Goal: Task Accomplishment & Management: Complete application form

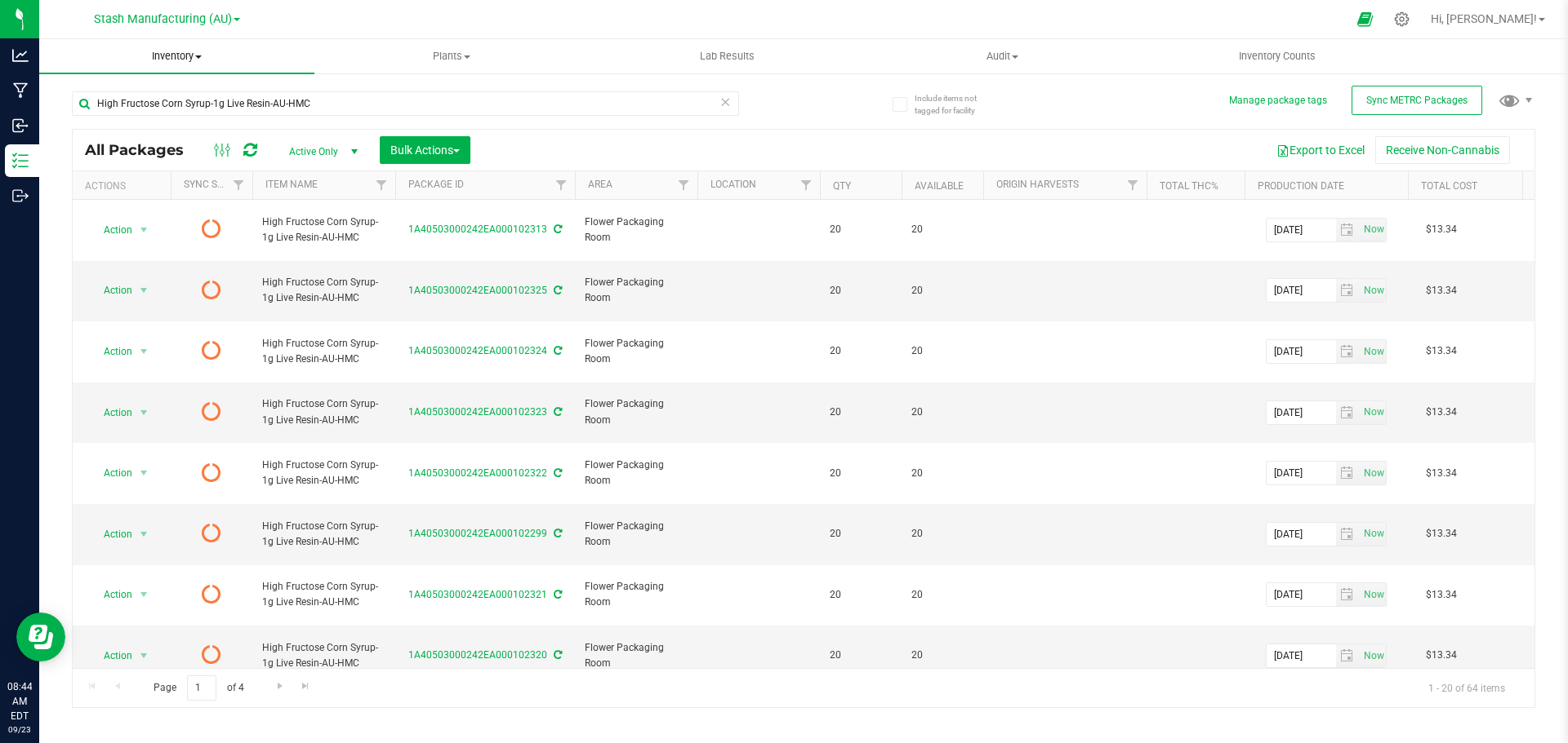
click at [155, 42] on uib-tab-heading "Inventory All packages All inventory Waste log Create inventory" at bounding box center [177, 56] width 275 height 34
click at [102, 188] on li "From bill of materials" at bounding box center [177, 197] width 275 height 20
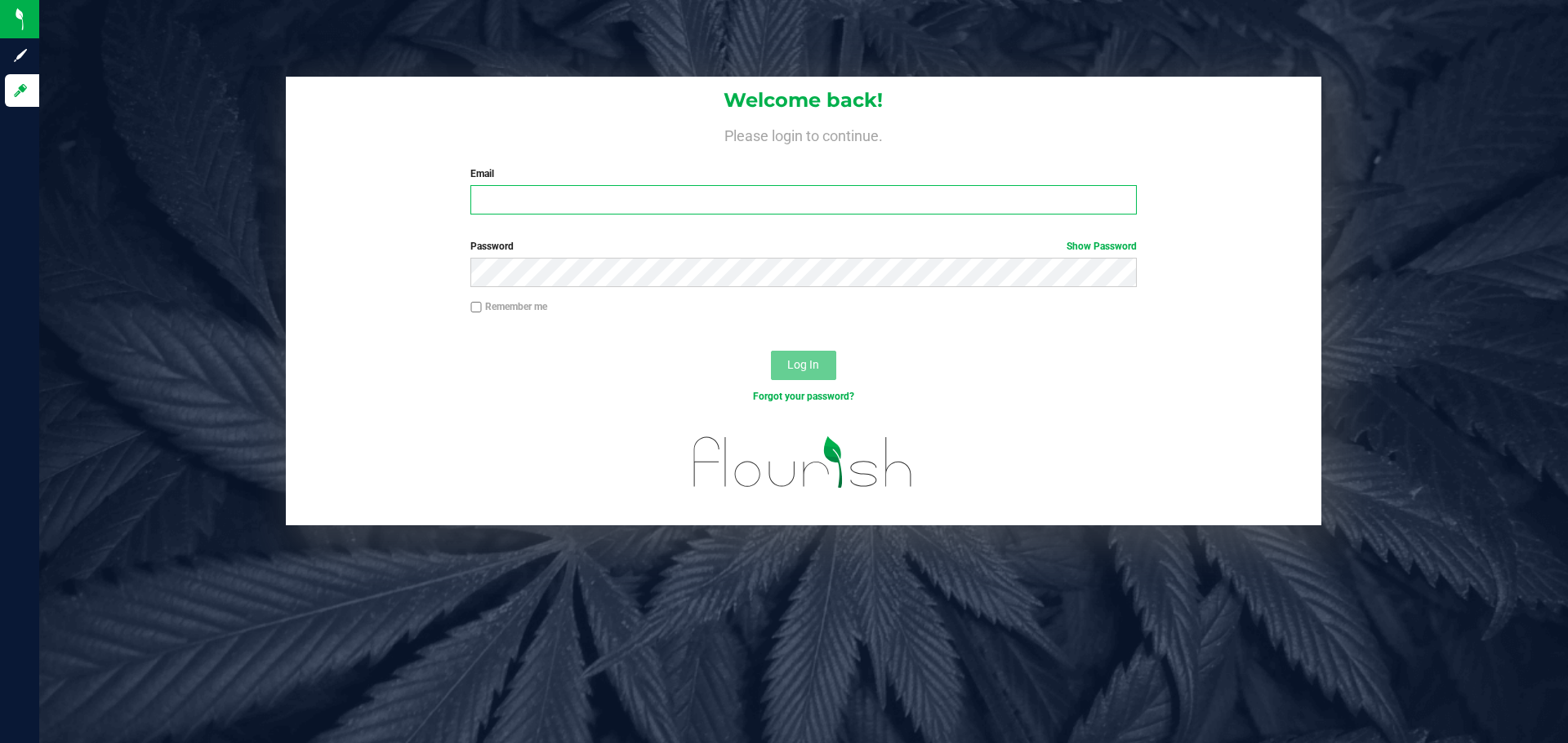
click at [674, 197] on input "Email" at bounding box center [803, 200] width 666 height 29
type input "[EMAIL_ADDRESS][DOMAIN_NAME]"
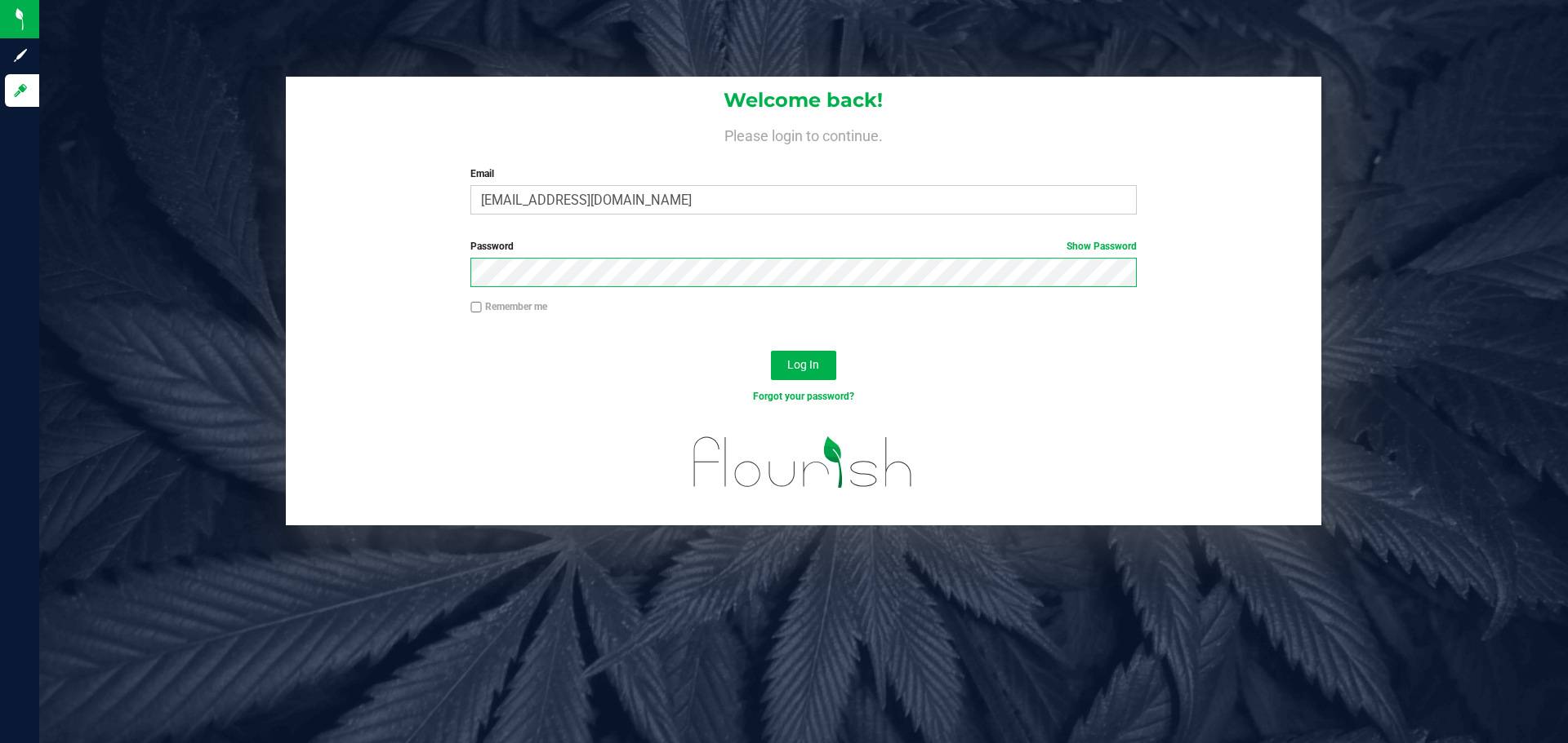
click at [771, 351] on button "Log In" at bounding box center [803, 365] width 65 height 29
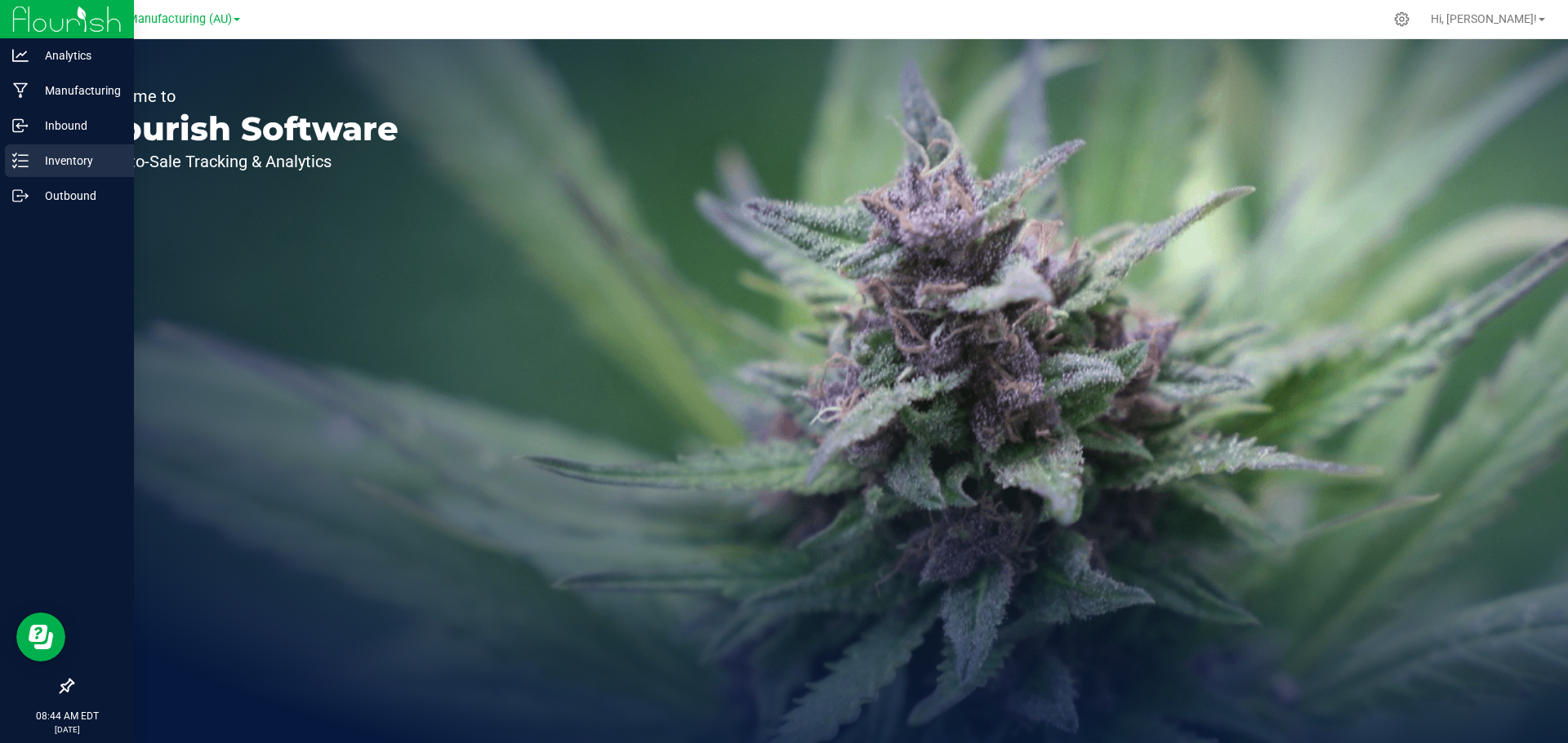
click at [86, 162] on p "Inventory" at bounding box center [78, 160] width 98 height 20
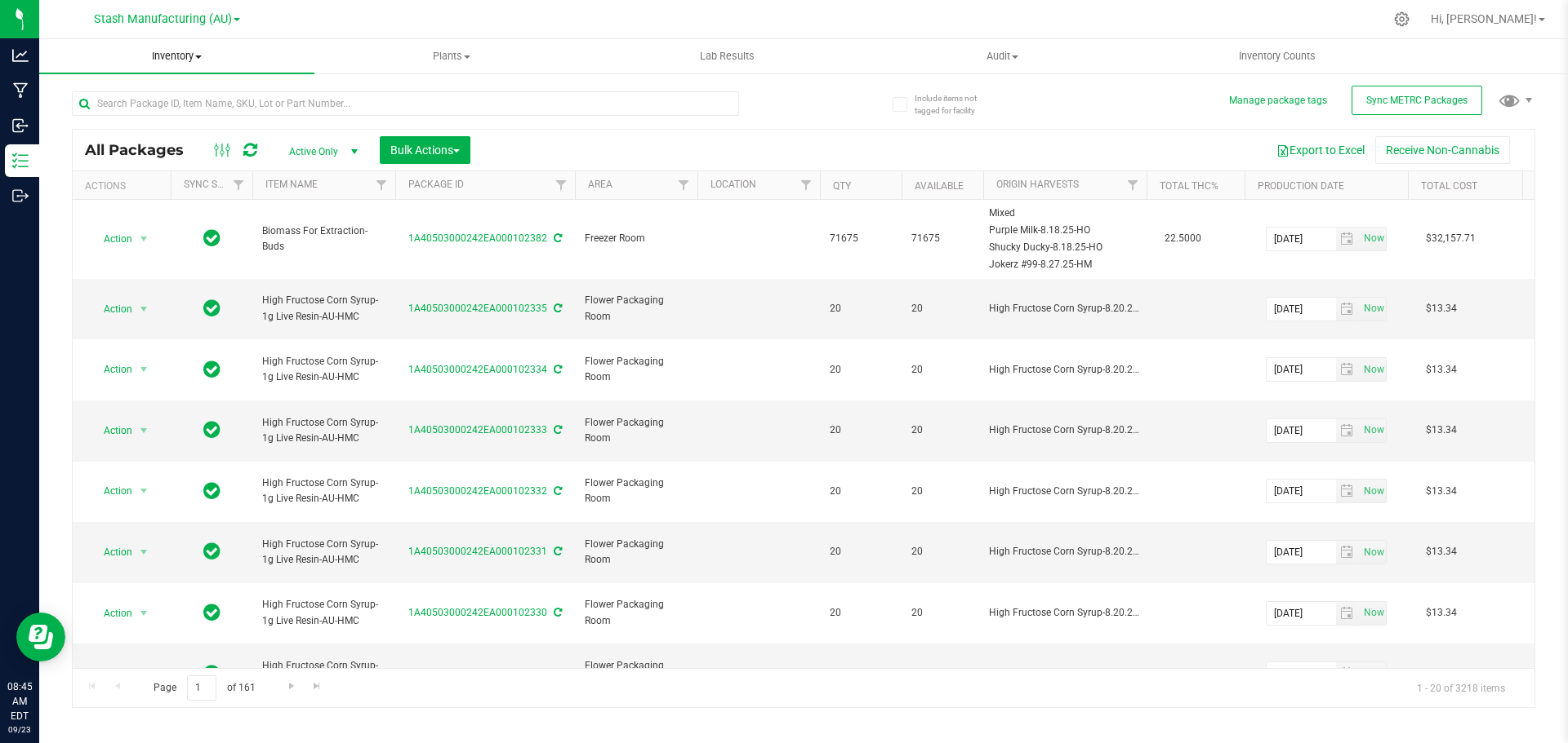
click at [182, 55] on span "Inventory" at bounding box center [177, 56] width 275 height 14
click at [179, 192] on span "From bill of materials" at bounding box center [113, 197] width 148 height 14
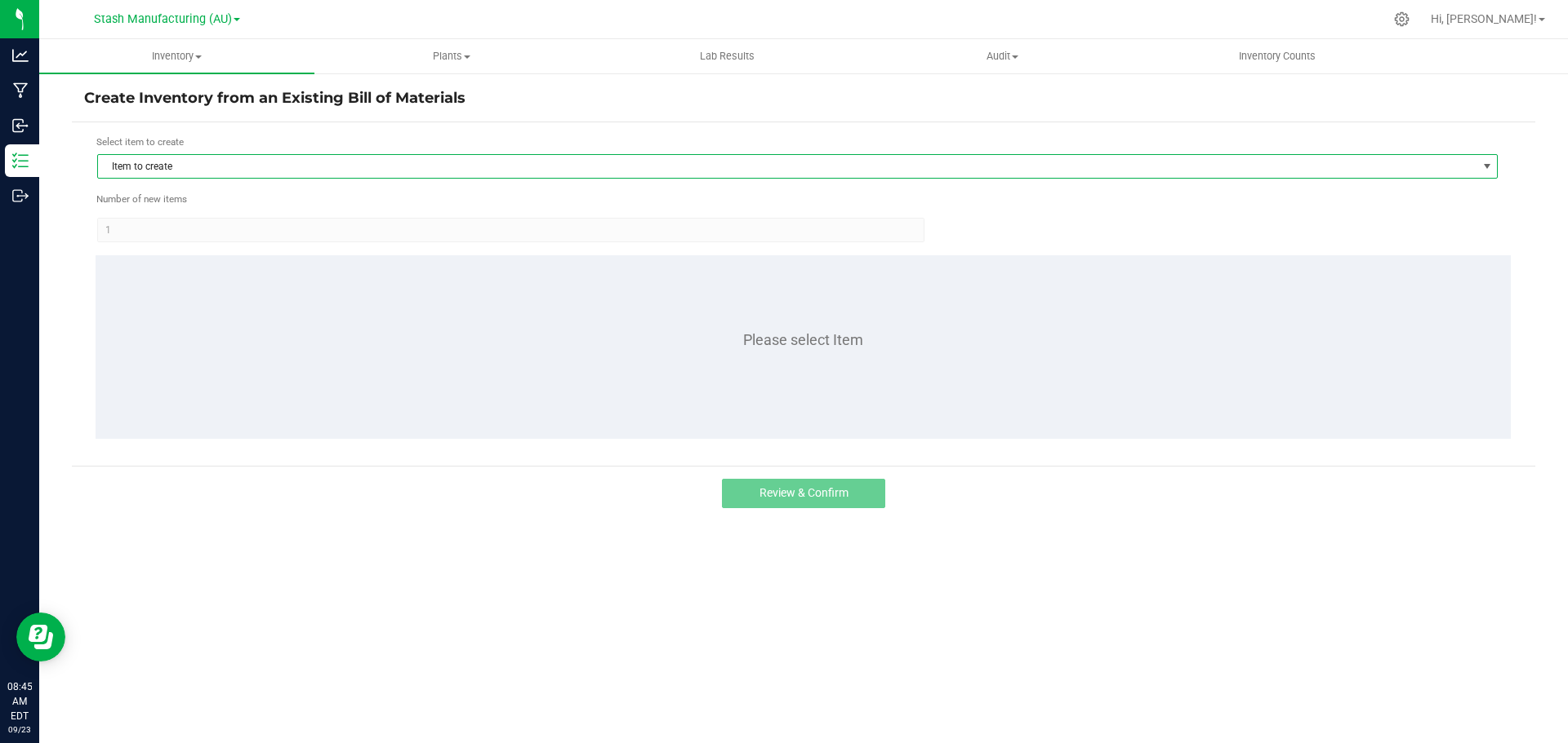
click at [218, 175] on span "Item to create" at bounding box center [787, 167] width 1378 height 23
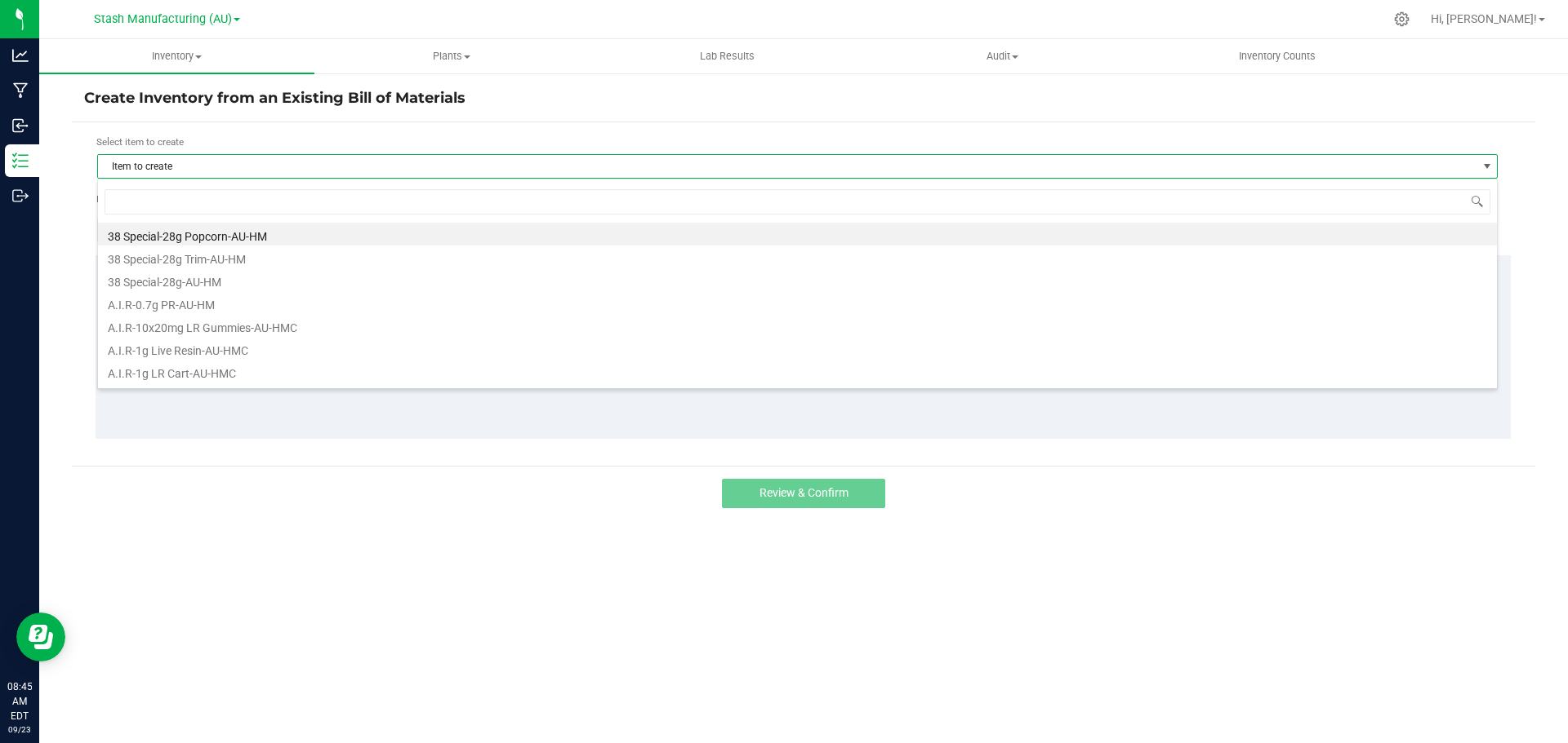
scroll to position [24, 1400]
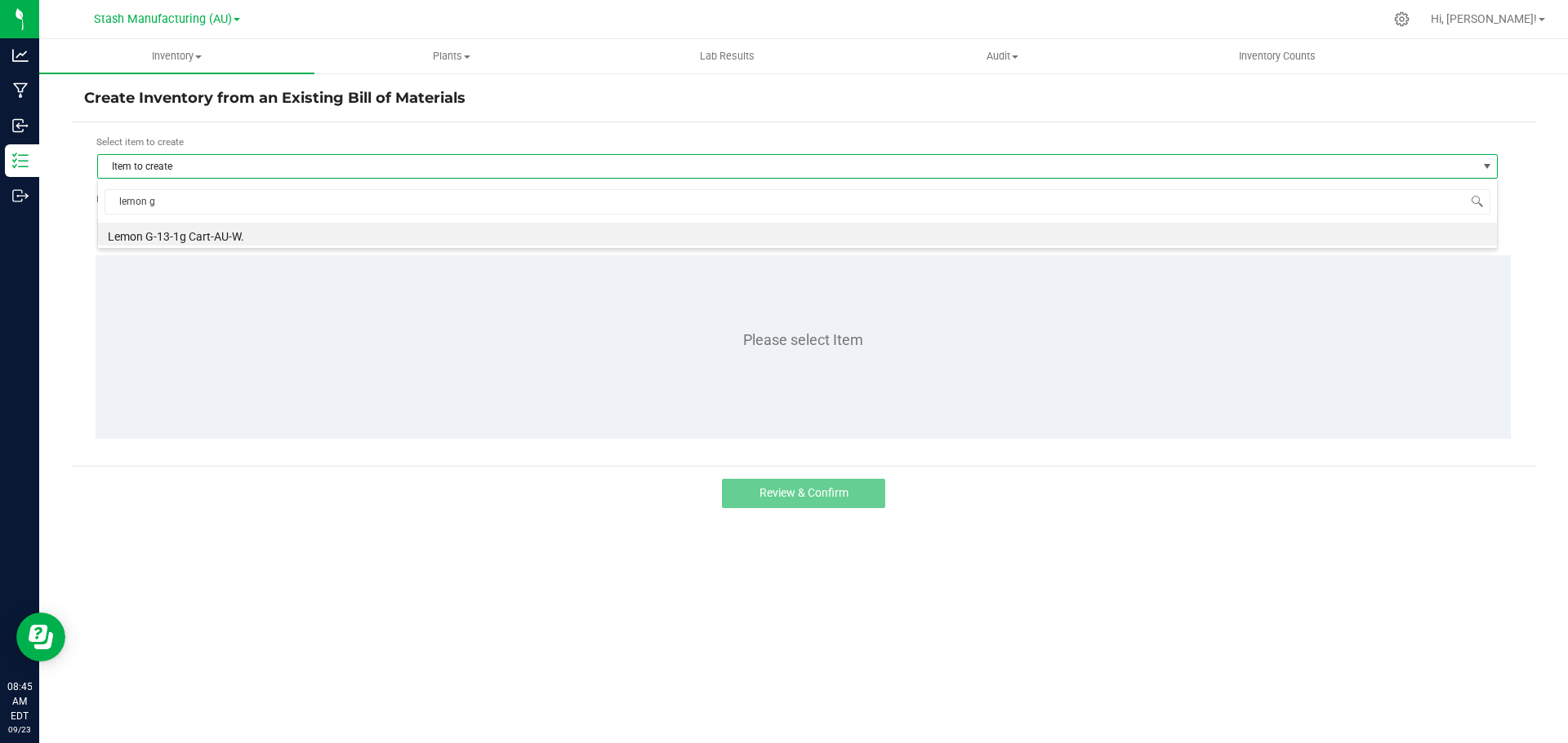
type input "lemon g-"
click at [191, 234] on li "Lemon G-13-1g Cart-AU-W." at bounding box center [797, 234] width 1399 height 23
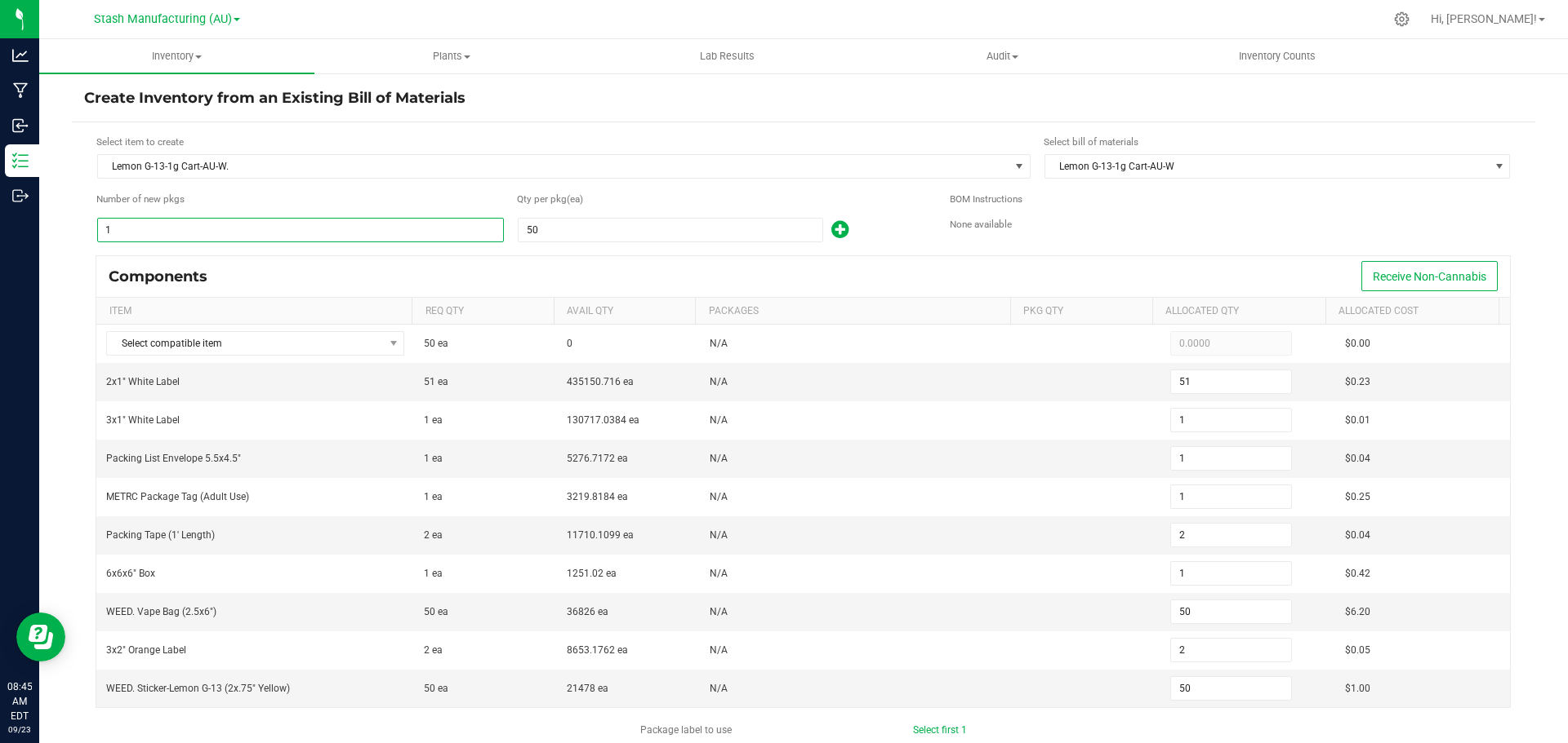
click at [254, 235] on input "1" at bounding box center [300, 230] width 405 height 23
type input "6"
type input "306"
type input "6"
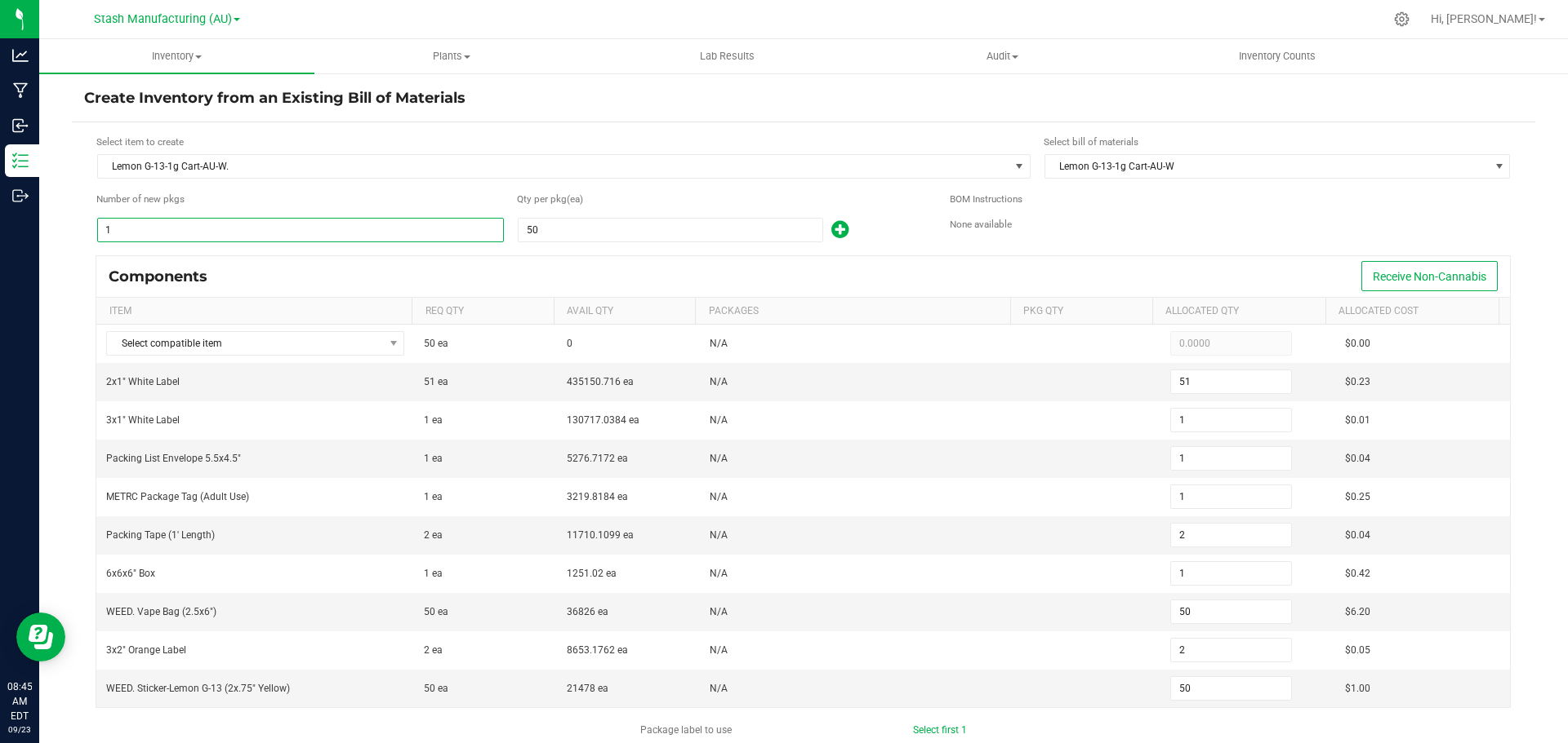
type input "6"
type input "12"
type input "6"
type input "300"
type input "12"
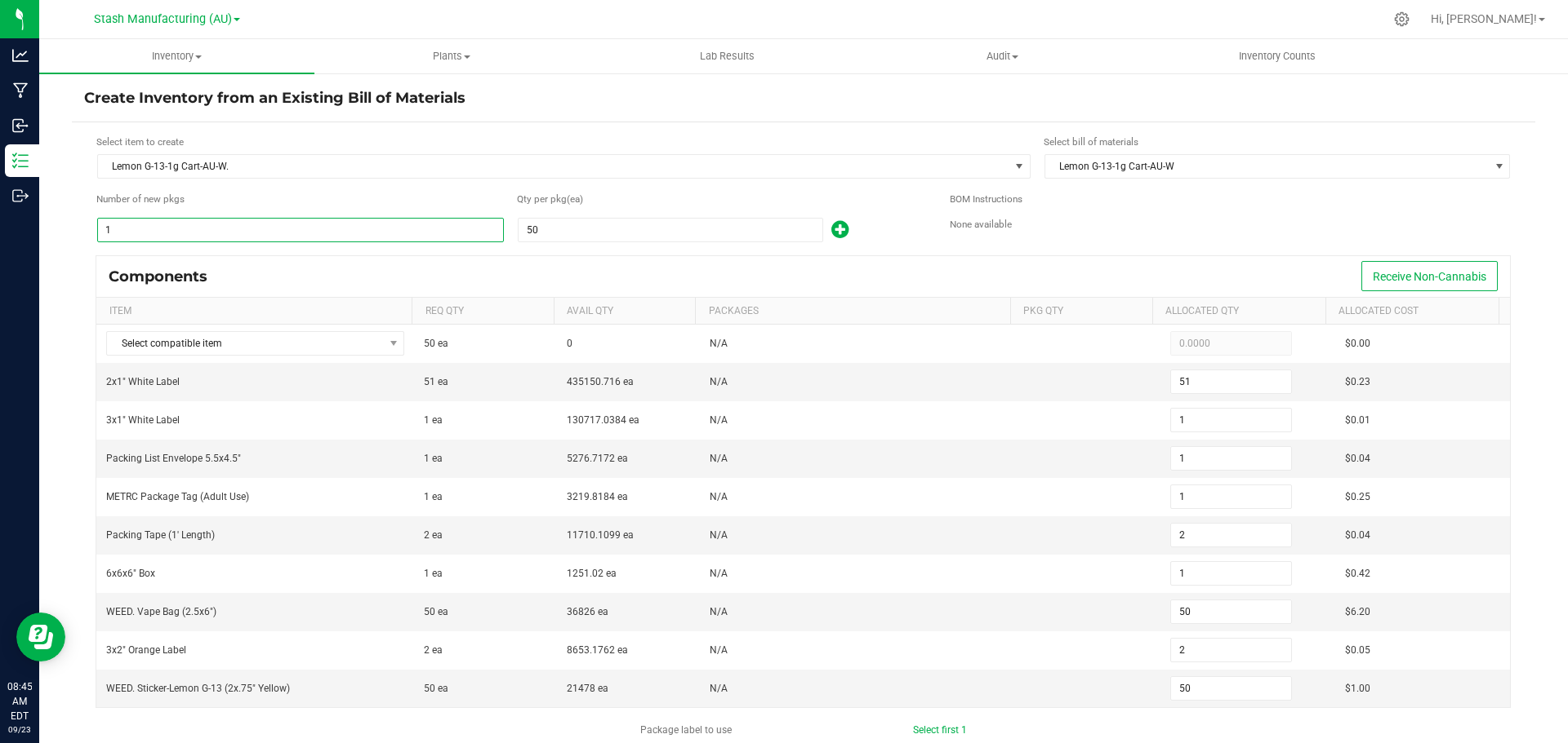
type input "300"
type input "60"
type input "3,060"
type input "60"
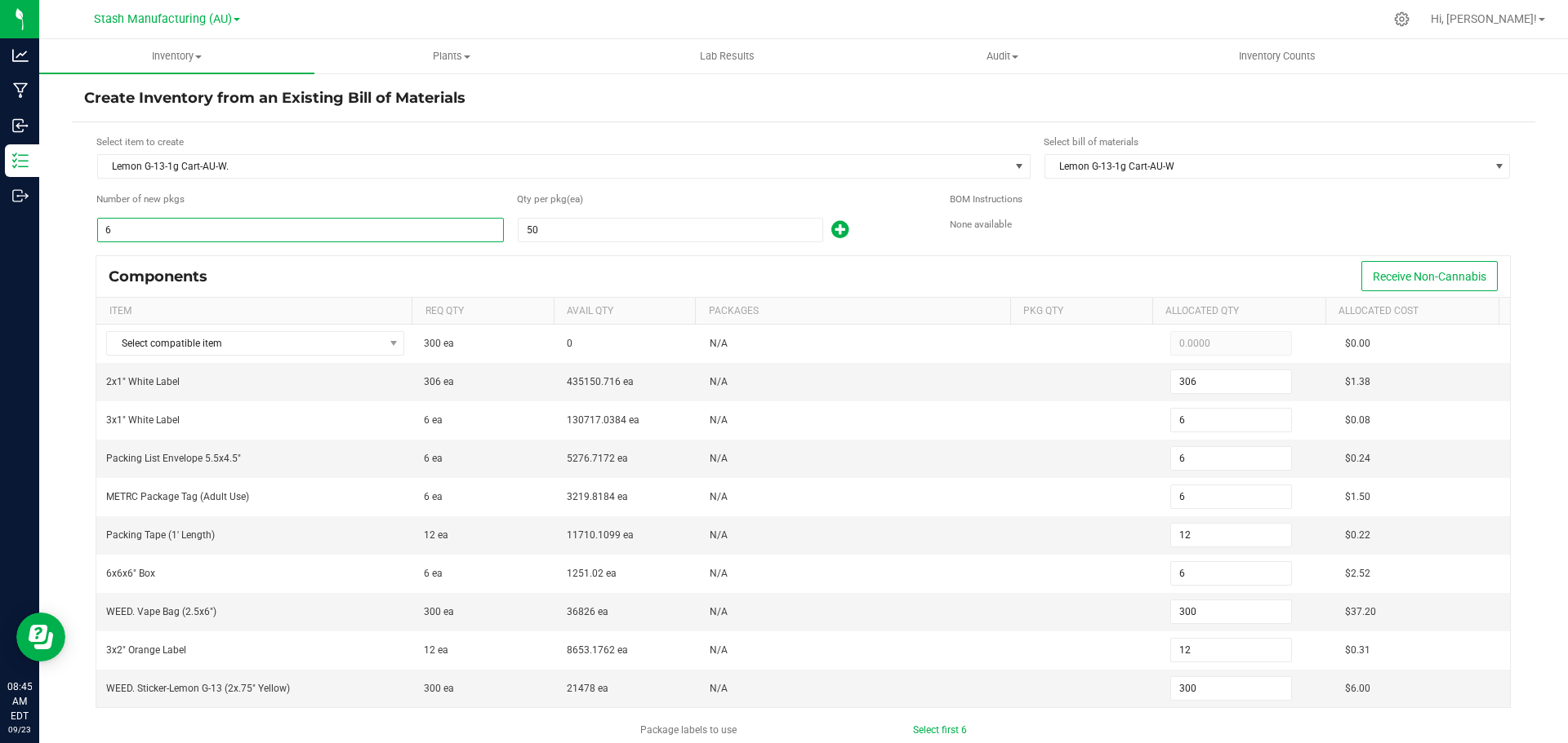
type input "60"
type input "120"
type input "60"
type input "3,000"
type input "120"
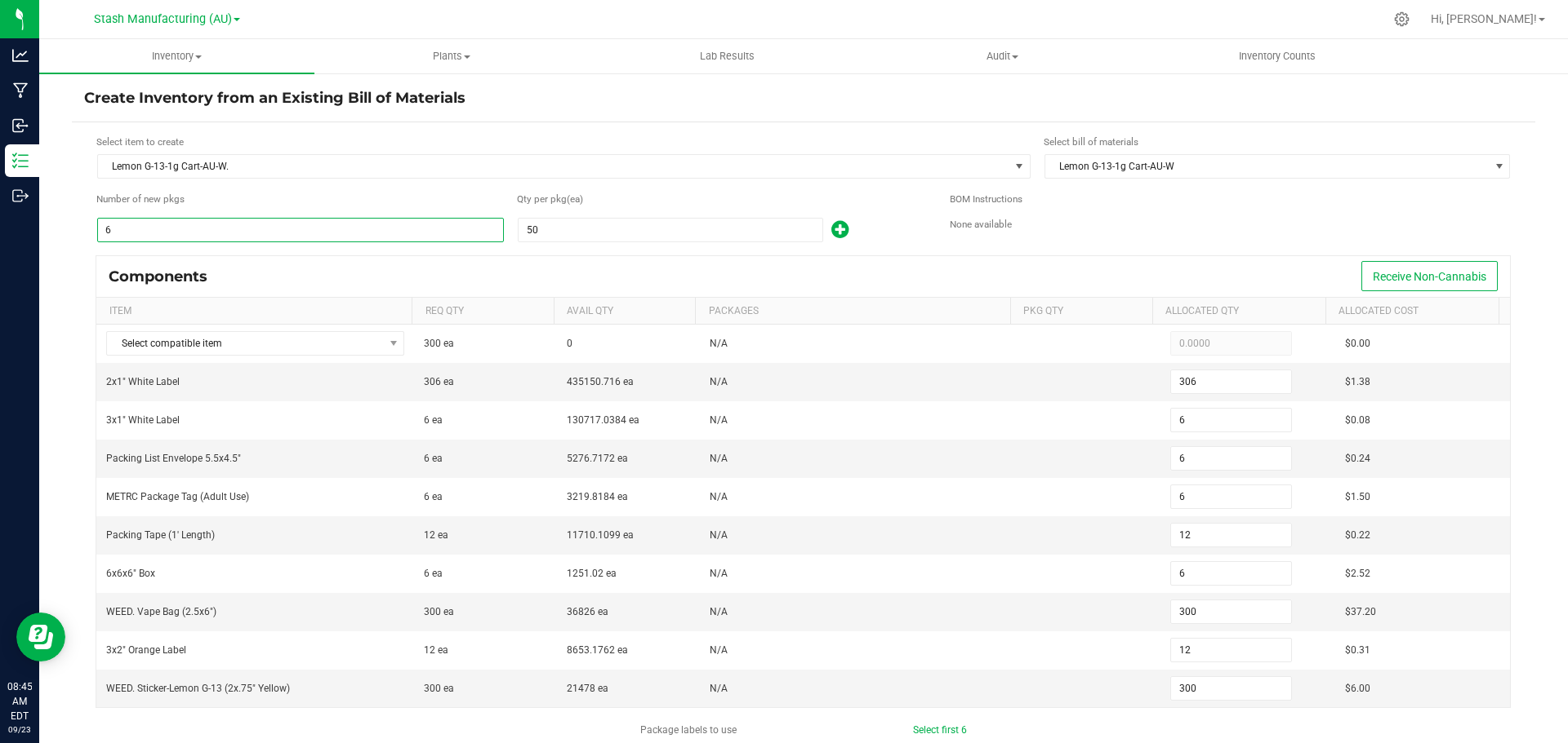
type input "3,000"
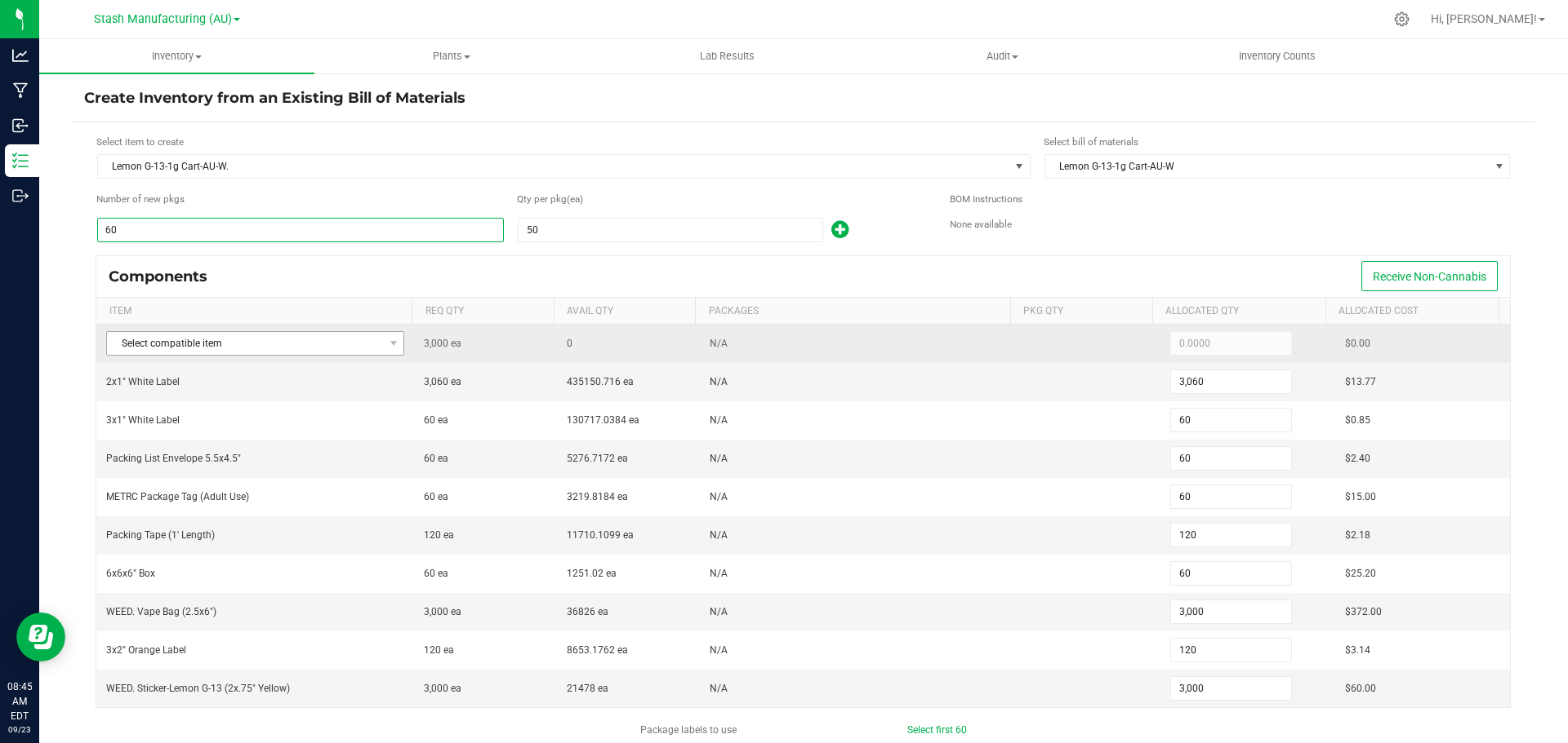
type input "60"
click at [187, 340] on span "Select compatible item" at bounding box center [245, 344] width 276 height 23
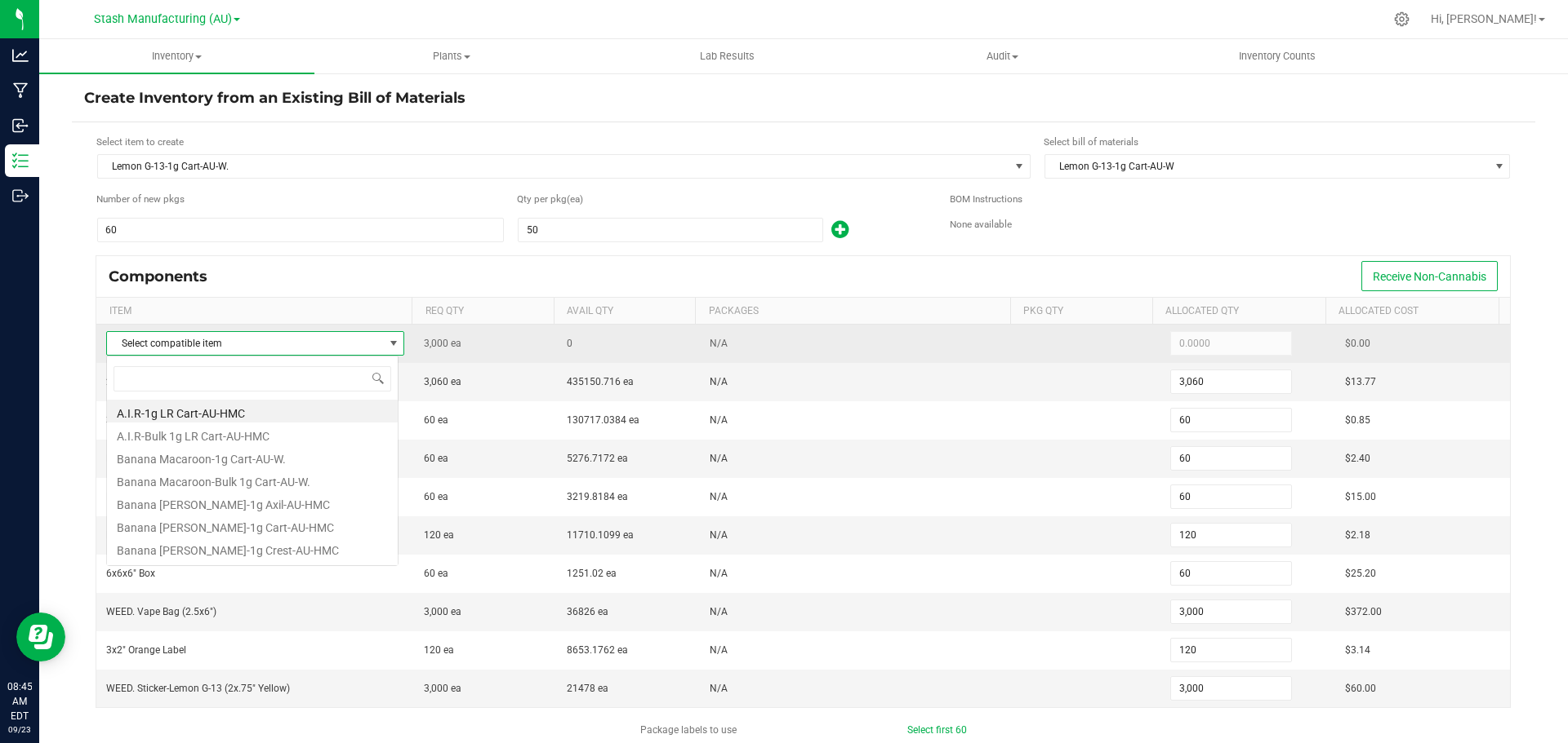
scroll to position [24, 292]
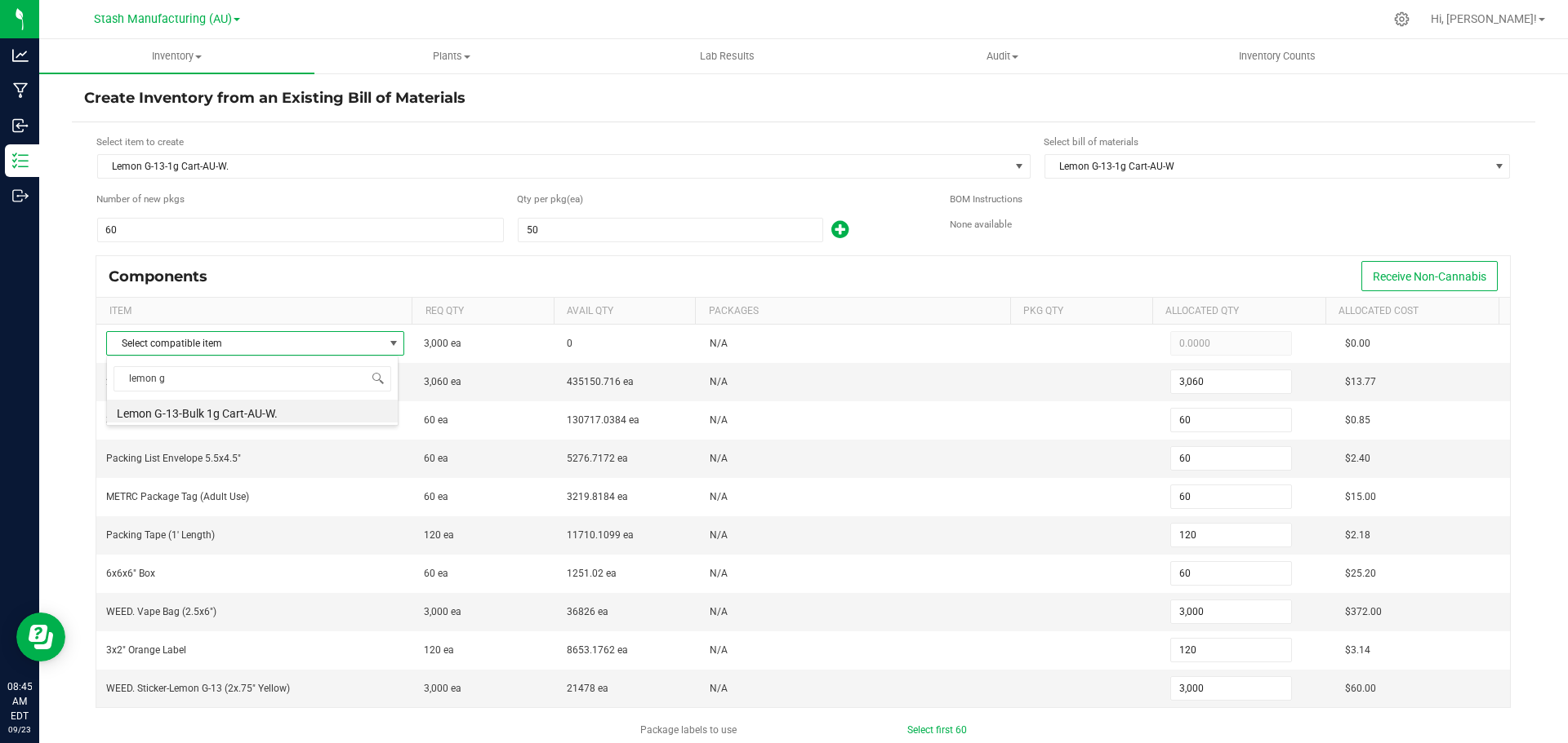
type input "lemon g-"
click at [201, 418] on li "Lemon G-13-Bulk 1g Cart-AU-W." at bounding box center [252, 412] width 291 height 23
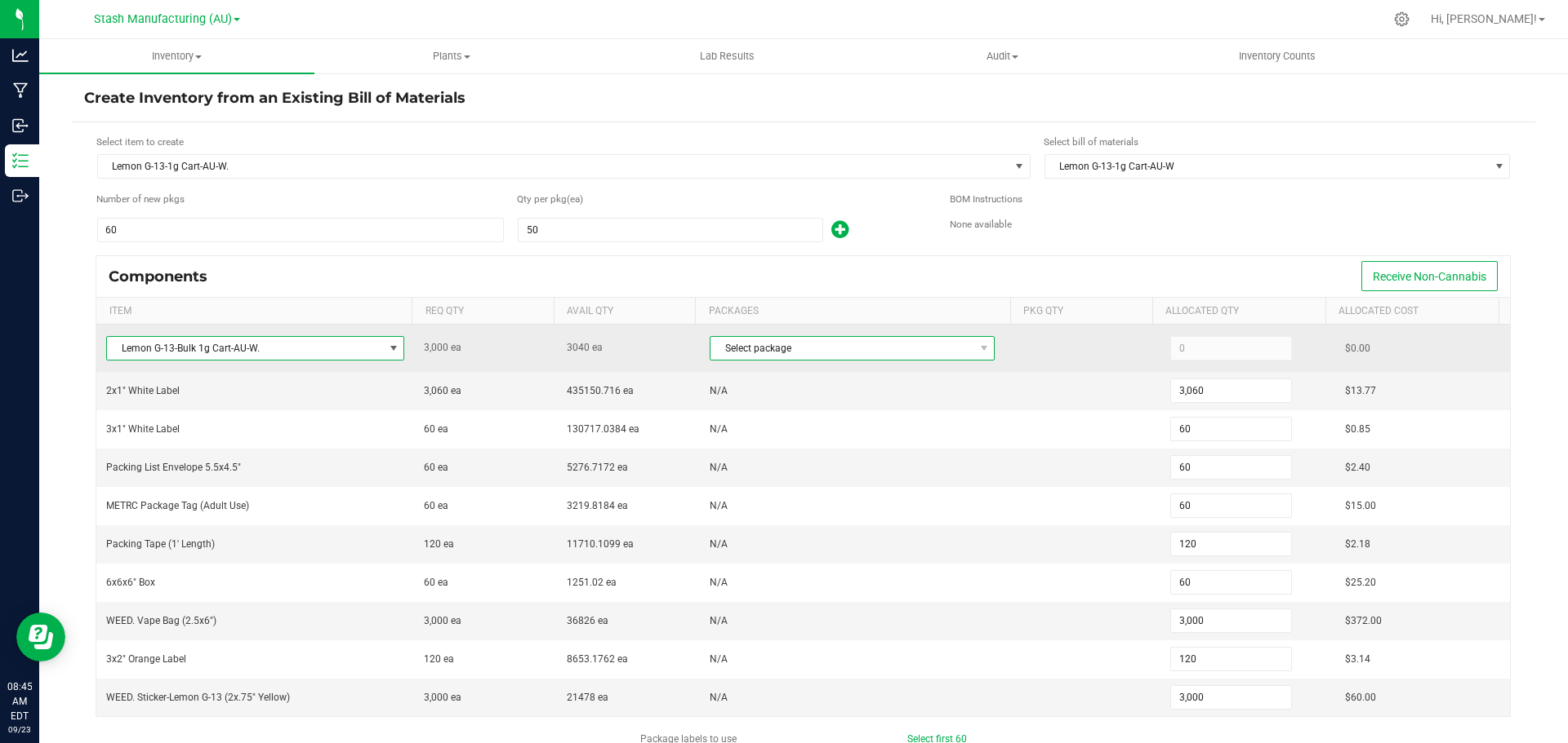
click at [837, 344] on span "Select package" at bounding box center [841, 348] width 263 height 23
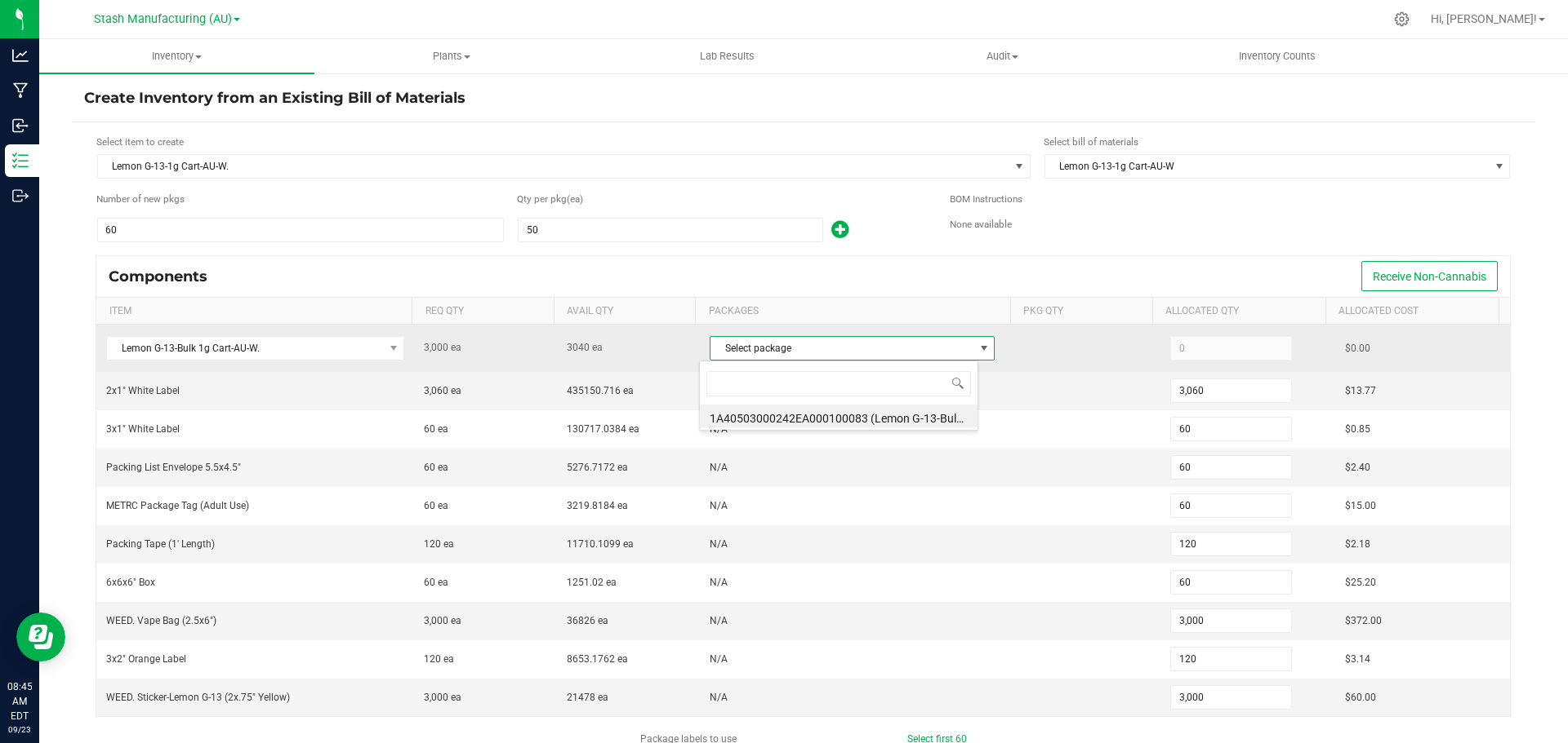
scroll to position [24, 279]
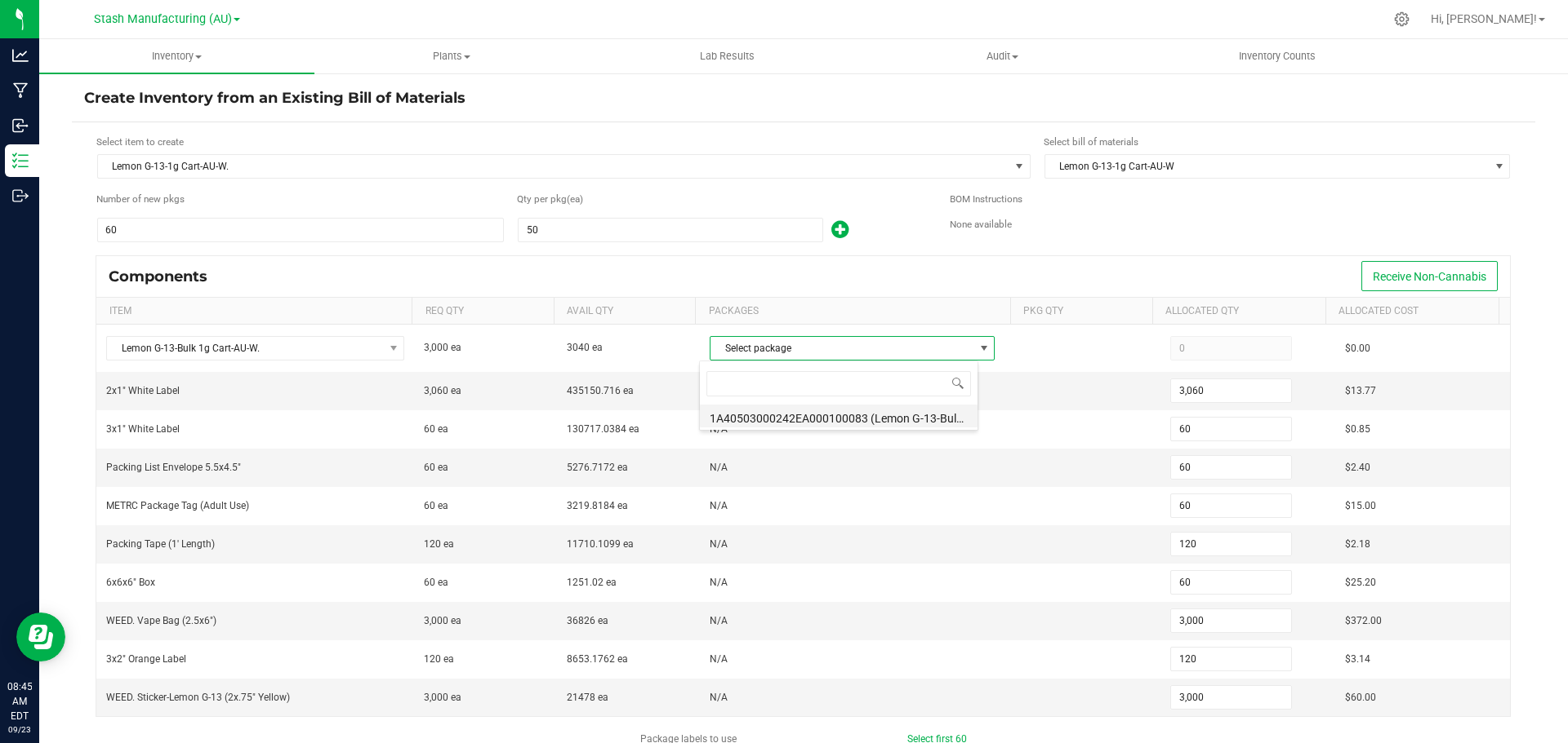
click at [842, 415] on li "1A40503000242EA000100083 (Lemon G-13-Bulk 1g Cart-AU-W-9.3.25)" at bounding box center [838, 416] width 277 height 23
type input "3,000"
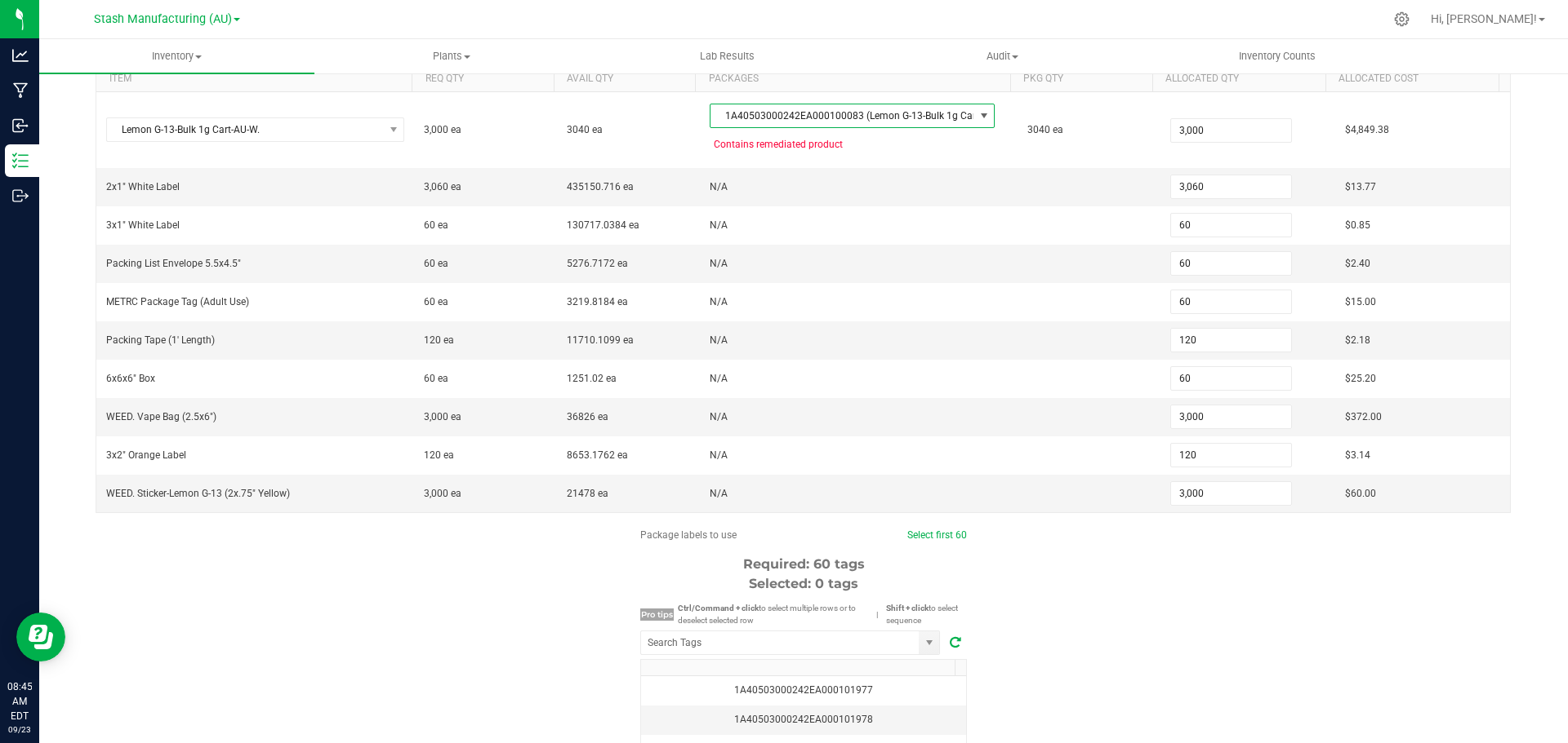
scroll to position [326, 0]
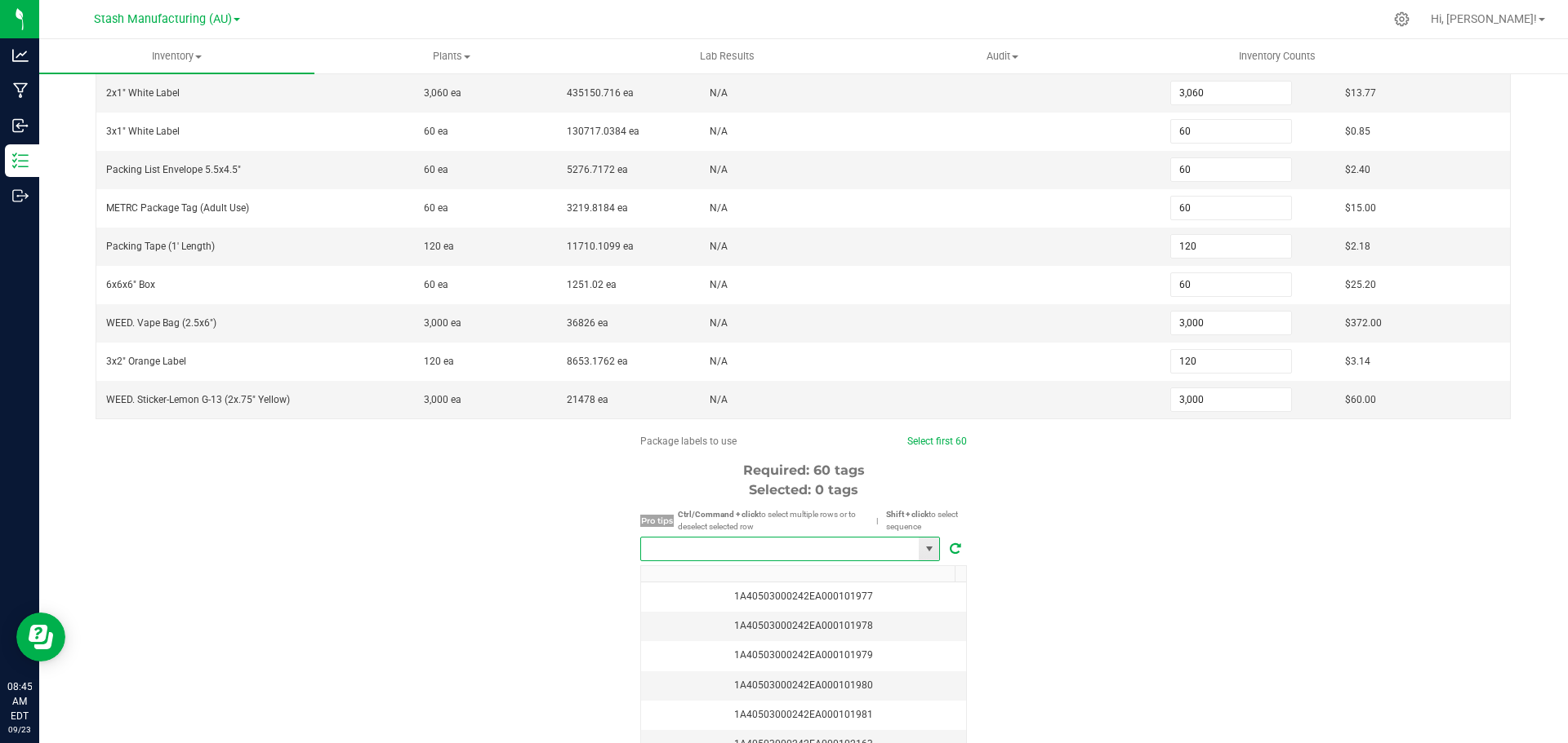
click at [749, 554] on input "NO DATA FOUND" at bounding box center [779, 550] width 277 height 23
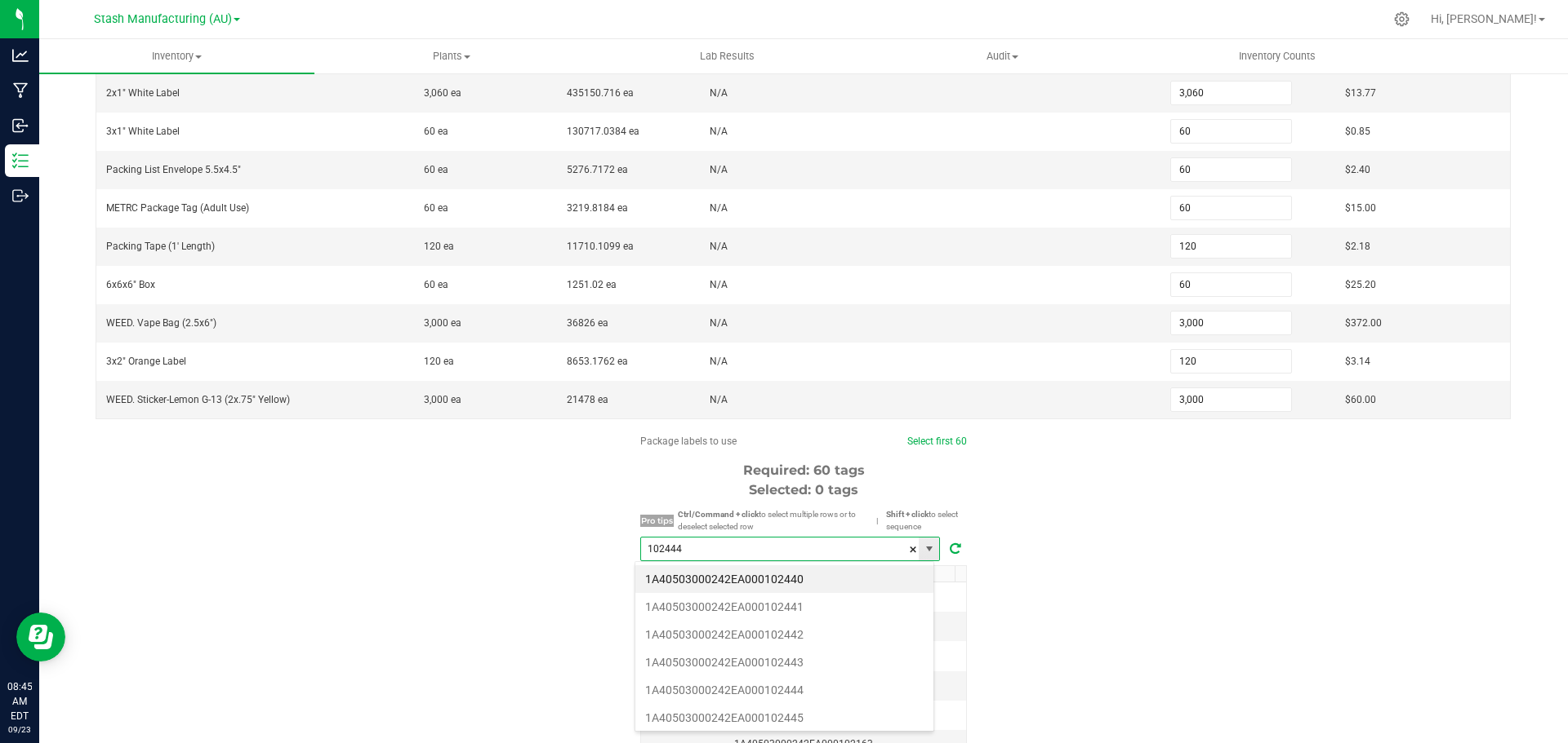
click at [710, 548] on input "102444" at bounding box center [779, 550] width 277 height 23
type input "1"
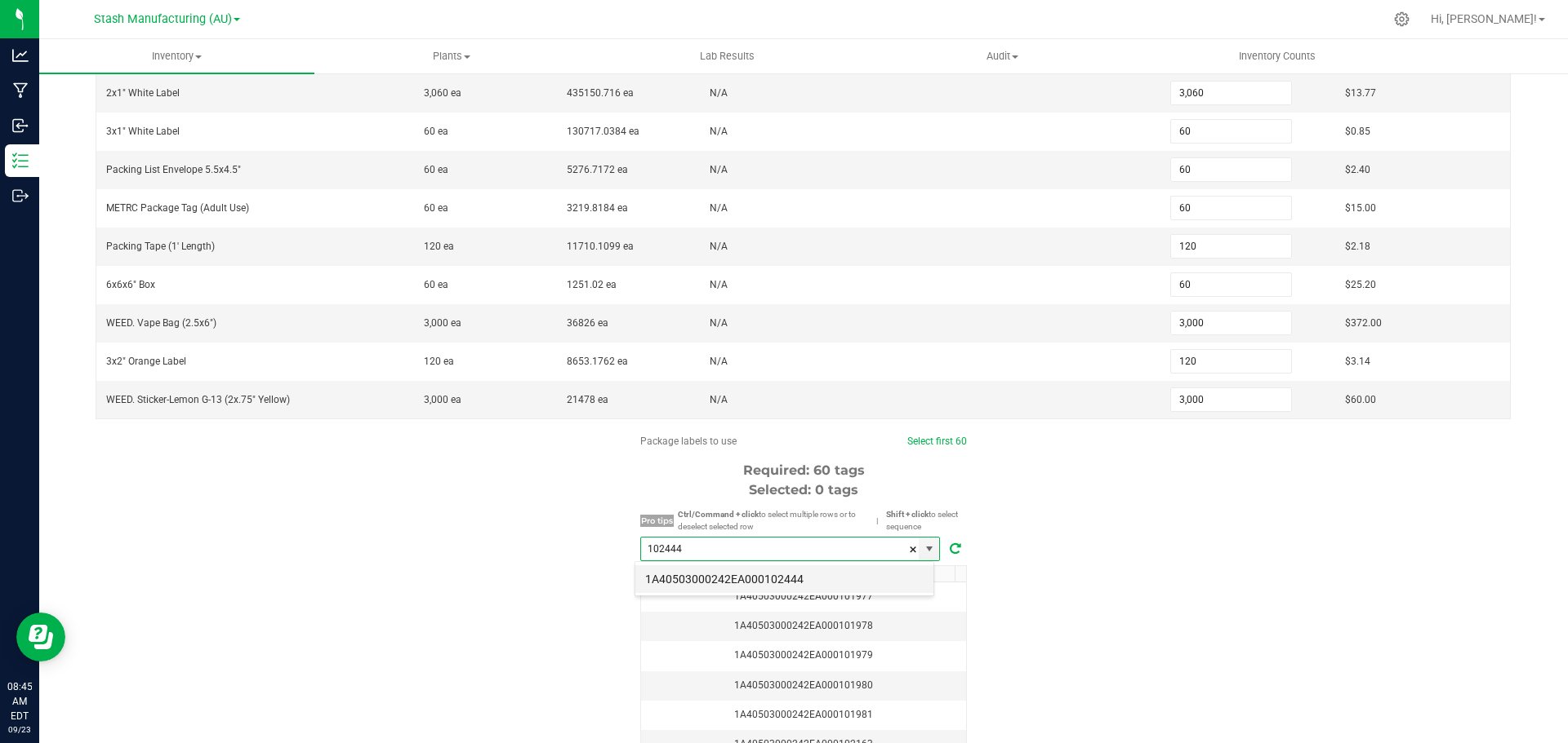
click at [743, 580] on li "1A40503000242EA000102444" at bounding box center [784, 579] width 298 height 28
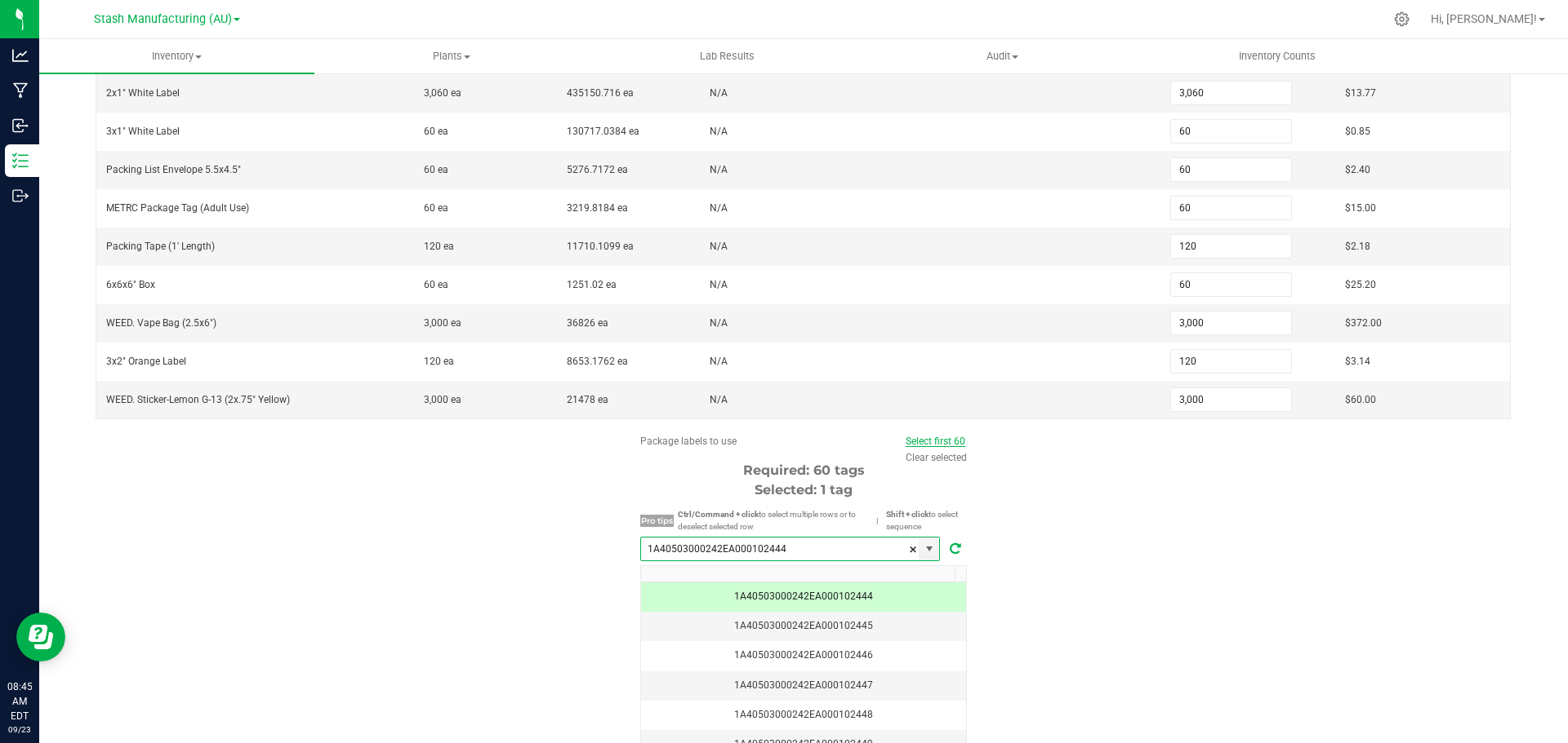
type input "1A40503000242EA000102444"
click at [946, 443] on link "Select first 60" at bounding box center [935, 441] width 60 height 12
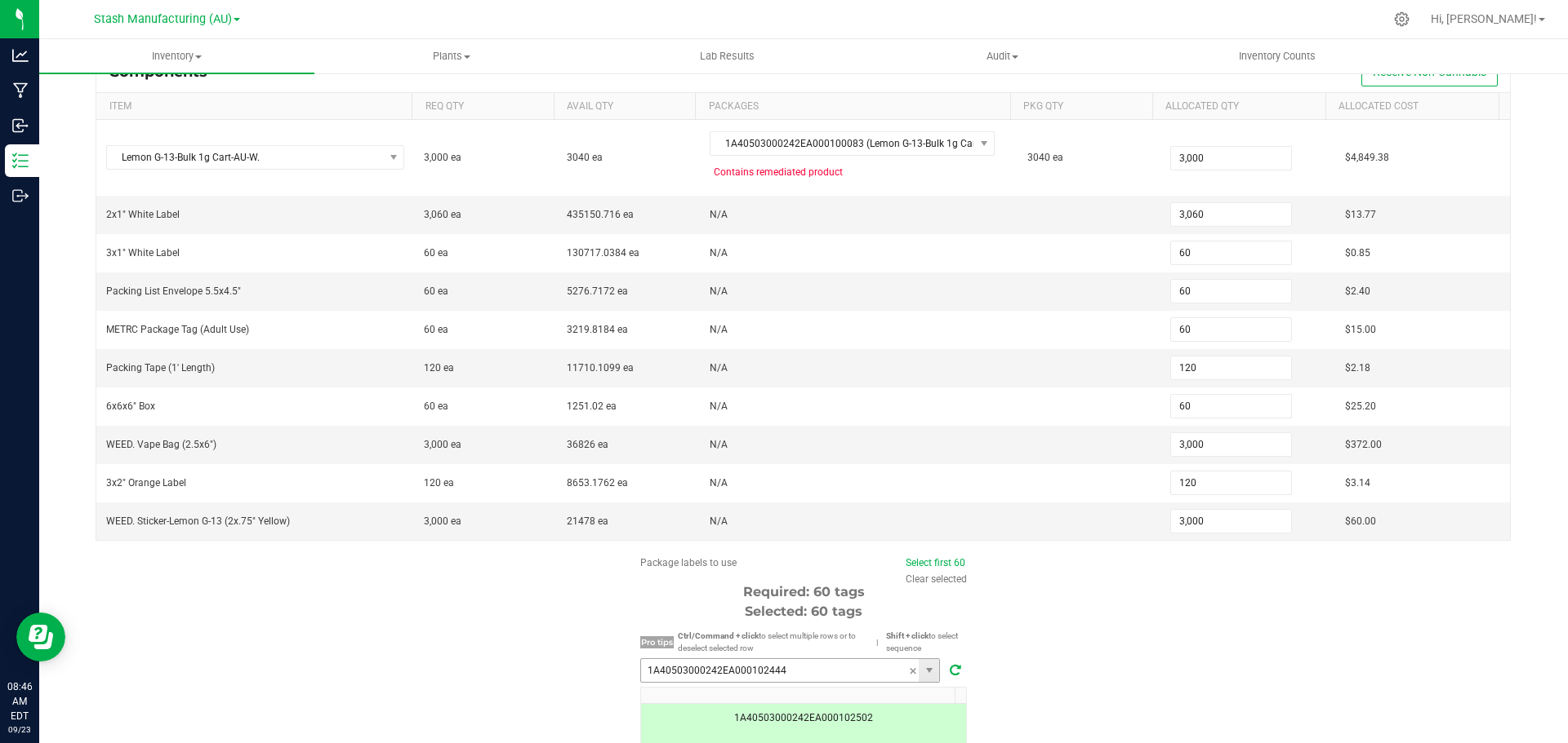
scroll to position [232, 0]
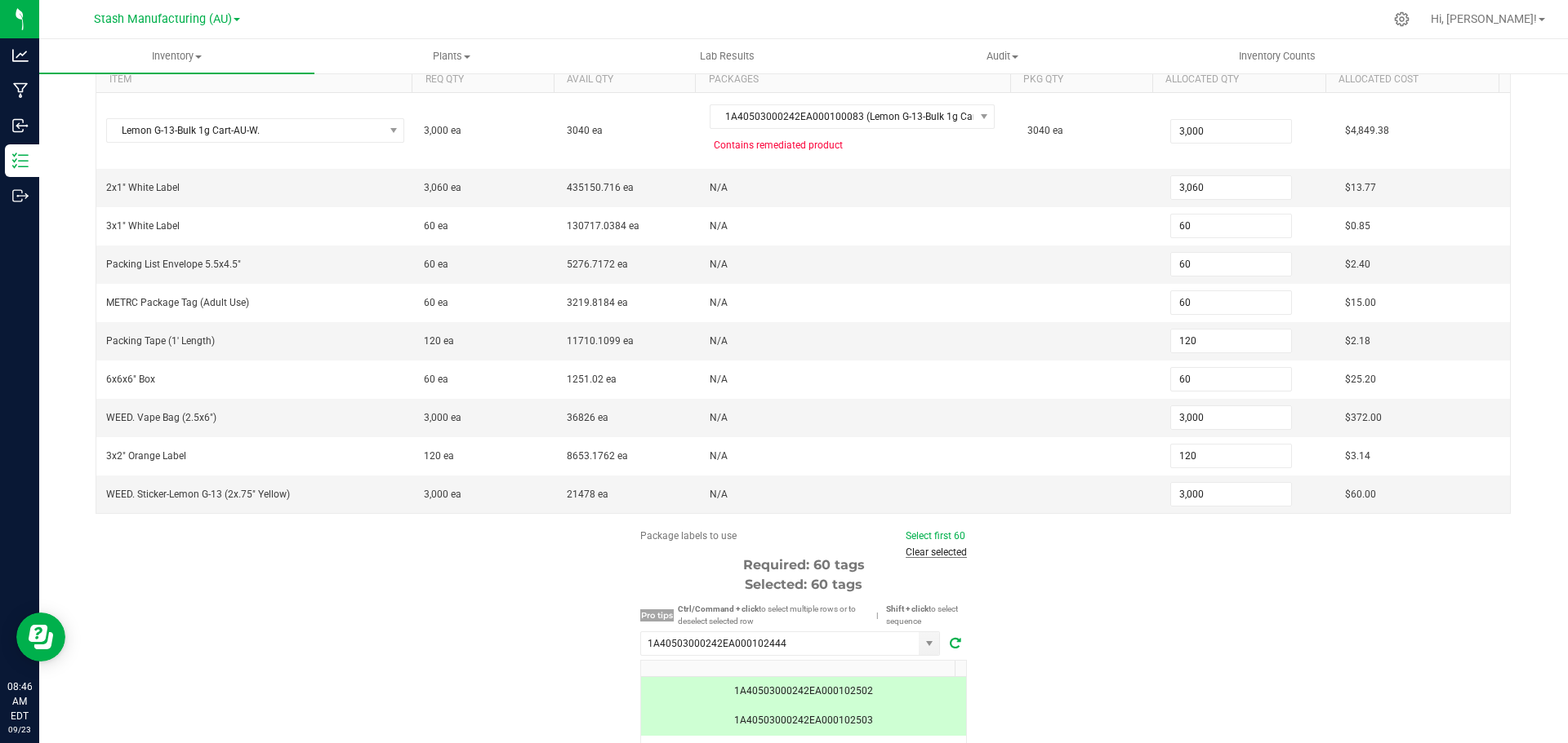
click at [937, 551] on link "Clear selected" at bounding box center [936, 552] width 62 height 12
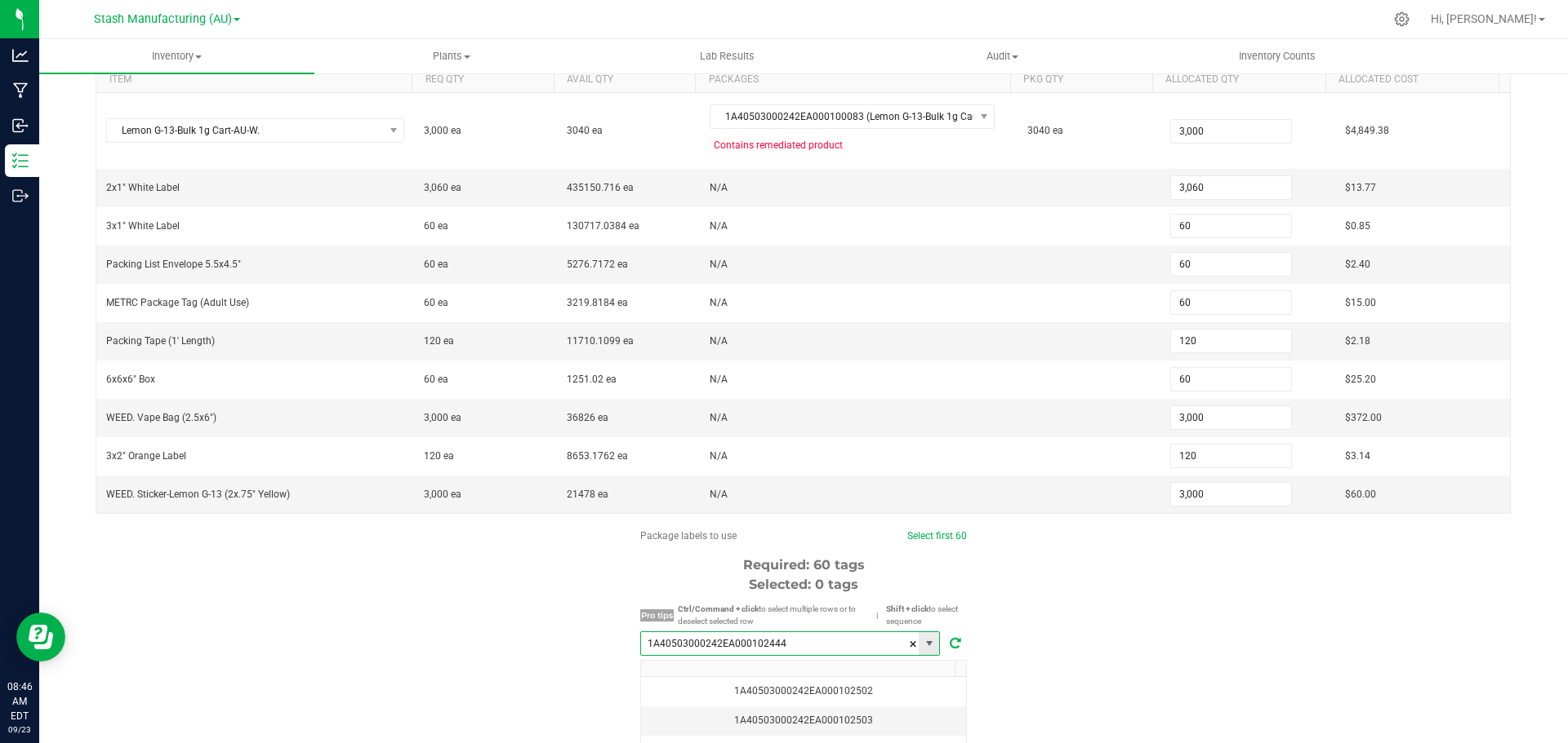
click at [796, 649] on input "1A40503000242EA000102444" at bounding box center [779, 644] width 277 height 23
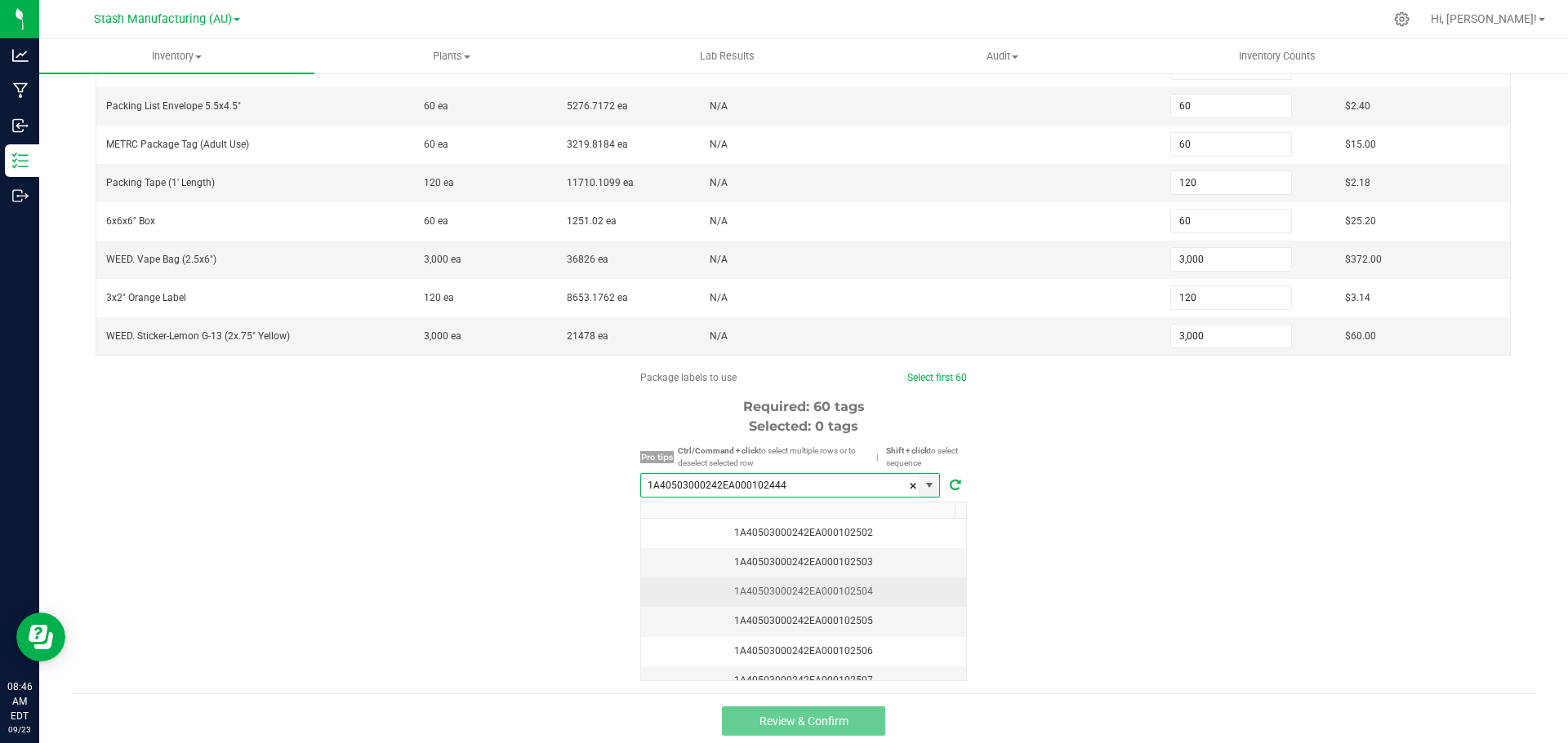
scroll to position [395, 0]
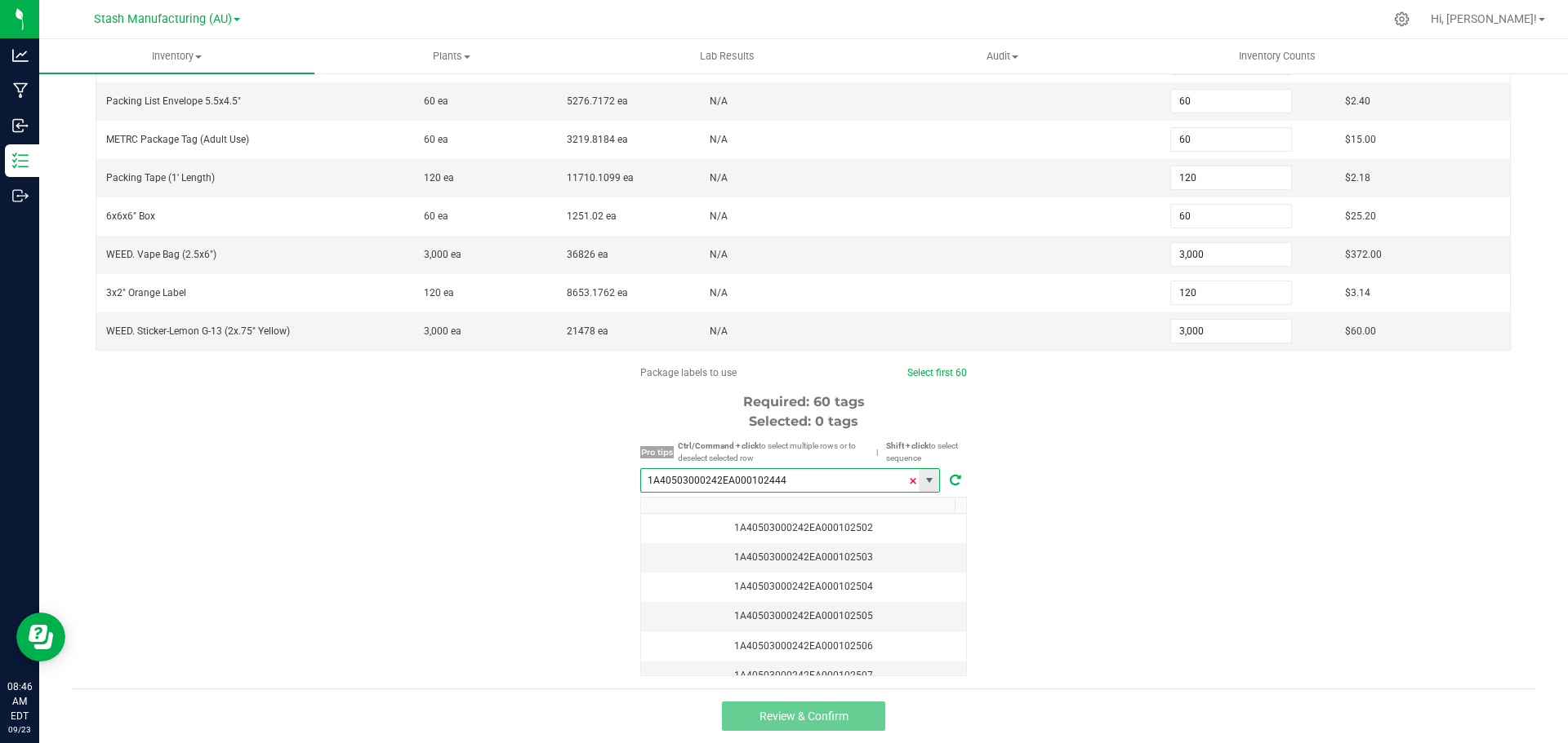
click at [908, 482] on span at bounding box center [913, 481] width 10 height 24
click at [872, 481] on input at bounding box center [779, 481] width 277 height 23
click at [835, 501] on li "1A40503000242EA000102385" at bounding box center [784, 510] width 298 height 28
click at [942, 379] on span "Select first 60" at bounding box center [935, 372] width 60 height 14
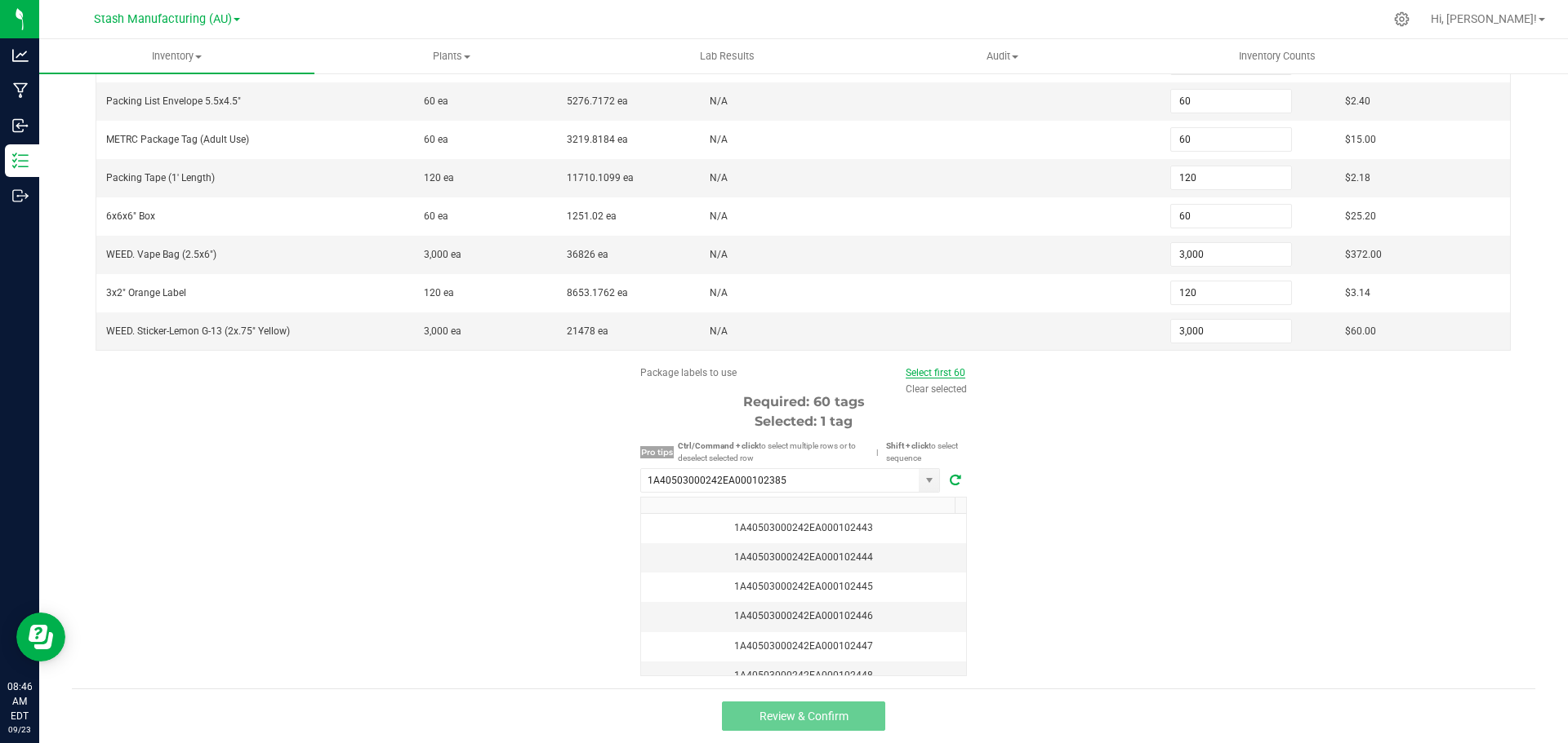
click at [943, 374] on link "Select first 60" at bounding box center [935, 372] width 60 height 12
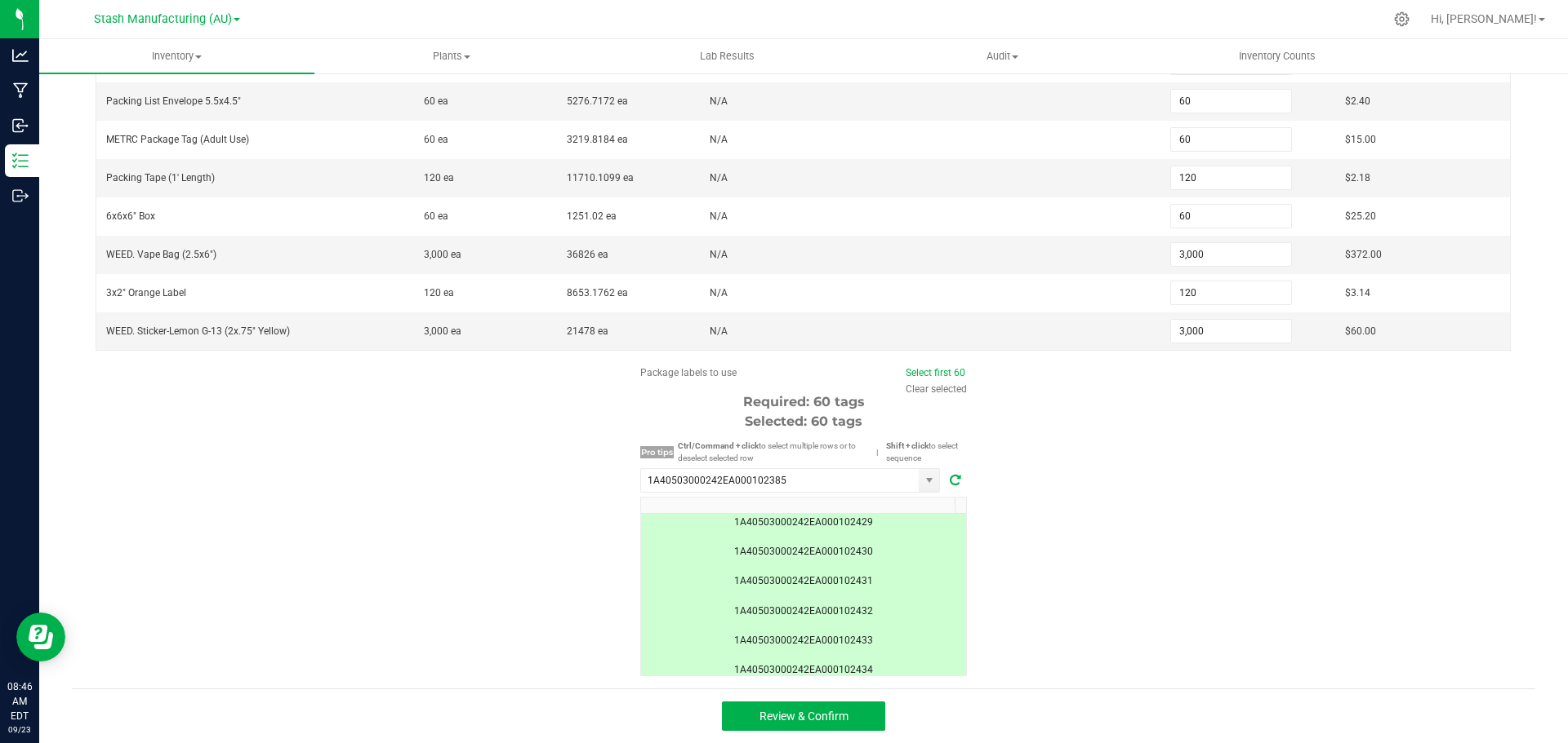
scroll to position [1061, 0]
click at [941, 387] on link "Clear selected" at bounding box center [936, 389] width 62 height 12
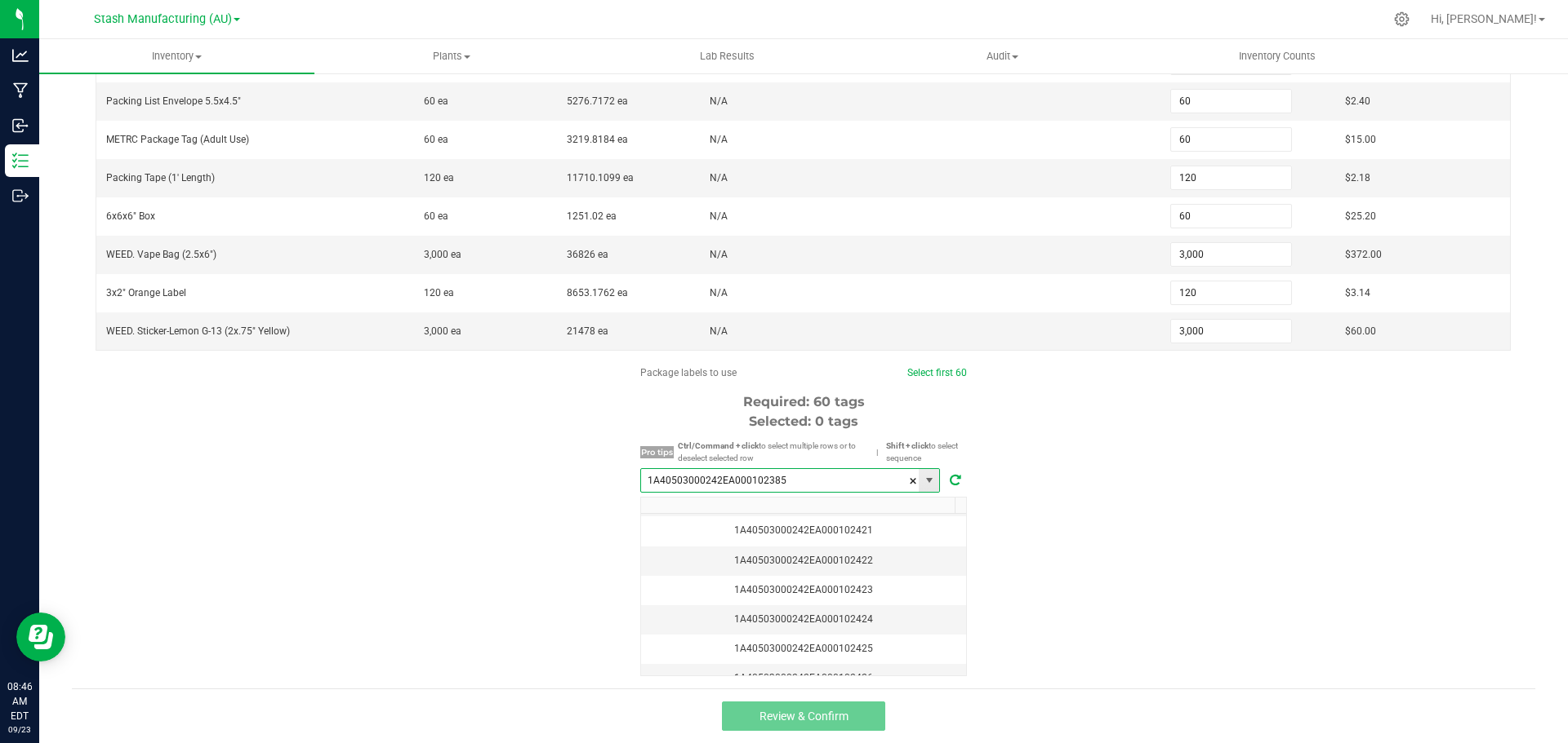
click at [784, 484] on input "1A40503000242EA000102385" at bounding box center [779, 481] width 277 height 23
drag, startPoint x: 788, startPoint y: 482, endPoint x: 272, endPoint y: 476, distance: 516.0
click at [282, 475] on div "Package labels to use Select first 60 Required: 60 tags Selected: 0 tags Pro ti…" at bounding box center [803, 520] width 1463 height 311
click at [757, 504] on li "1A40503000242EA000102385" at bounding box center [784, 510] width 298 height 28
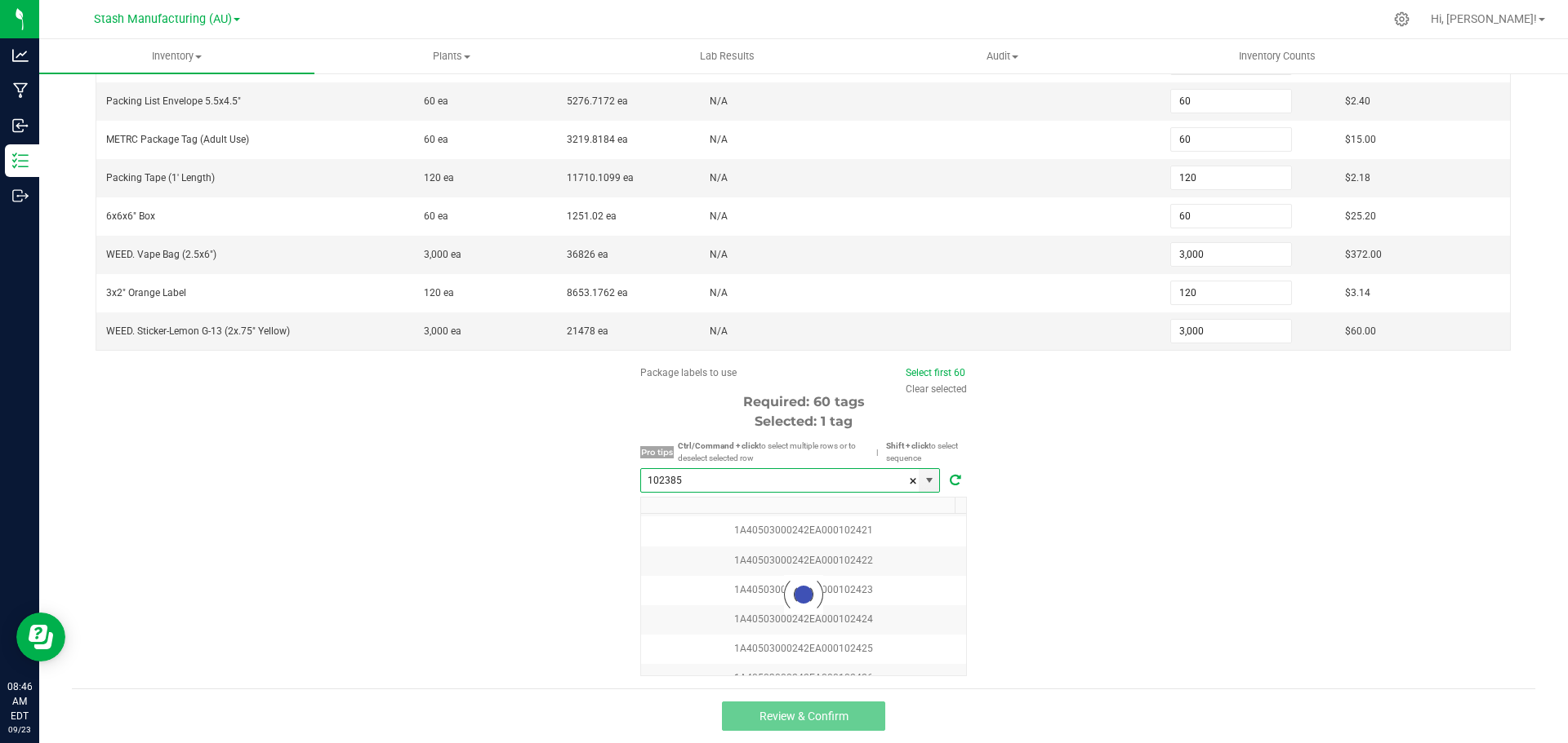
type input "1A40503000242EA000102385"
click at [928, 371] on link "Select first 60" at bounding box center [935, 372] width 60 height 12
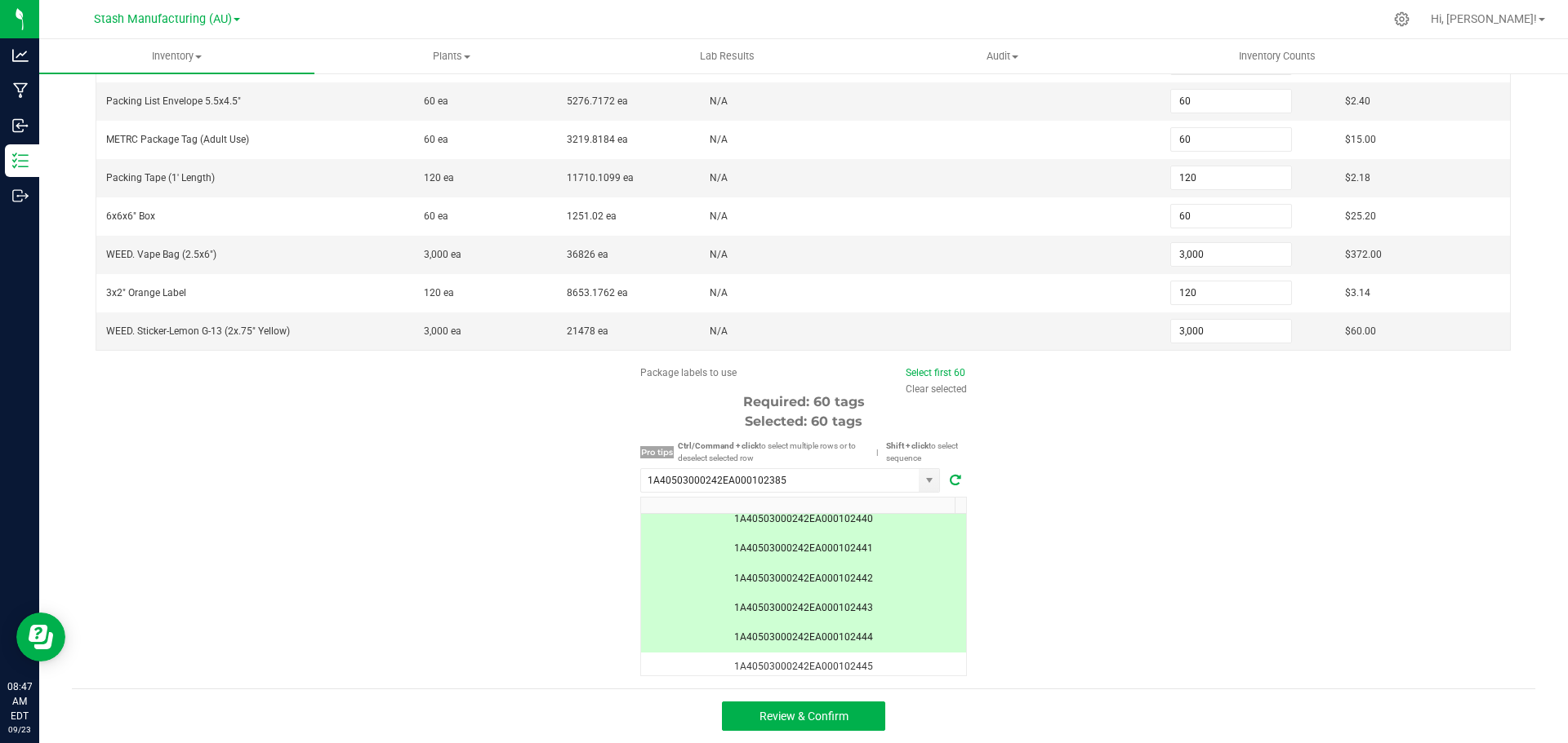
scroll to position [1632, 0]
click at [856, 725] on button "Review & Confirm" at bounding box center [803, 716] width 163 height 29
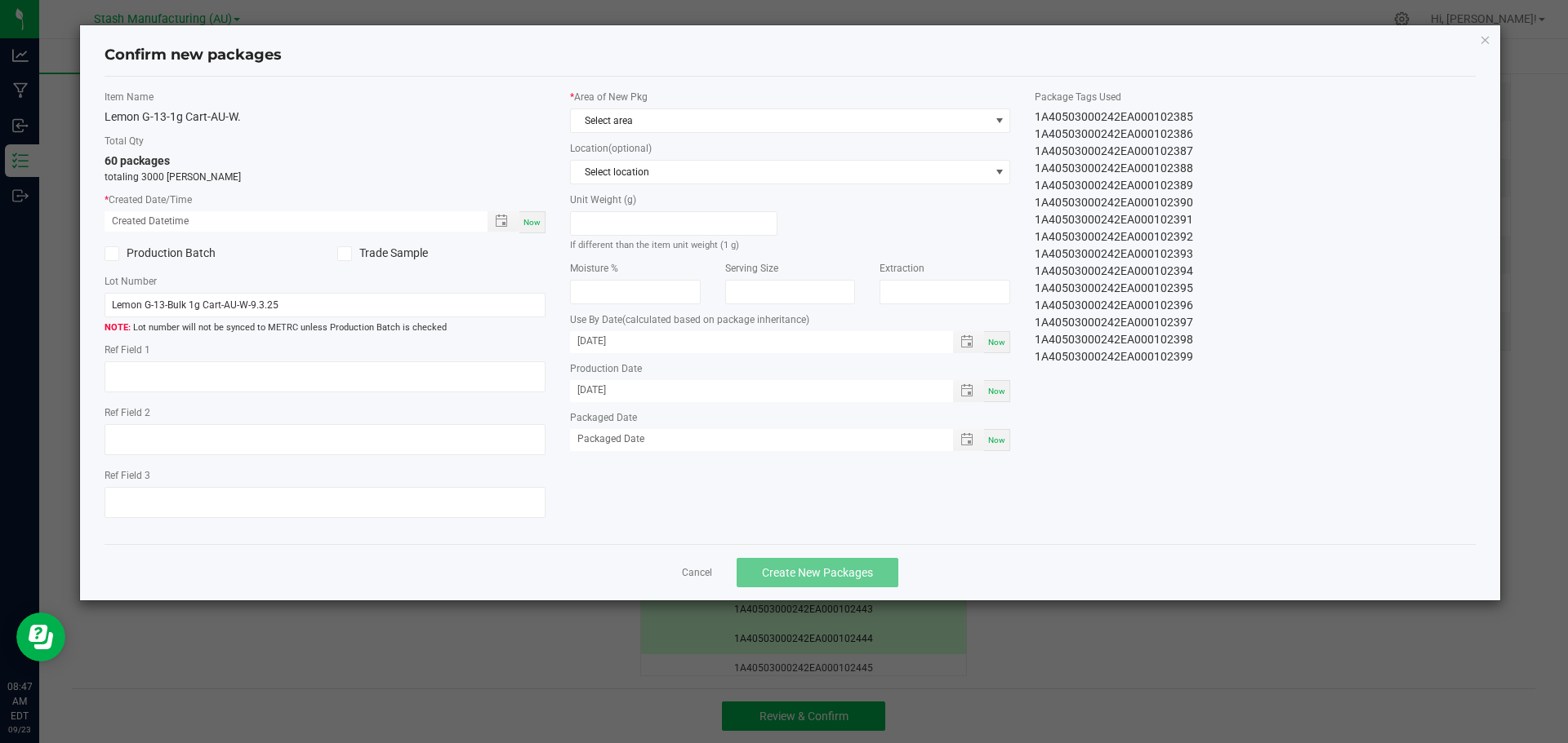
click at [529, 216] on div "Now" at bounding box center [532, 222] width 26 height 22
type input "[DATE] 08:47 AM"
click at [684, 112] on span "Select area" at bounding box center [780, 121] width 419 height 23
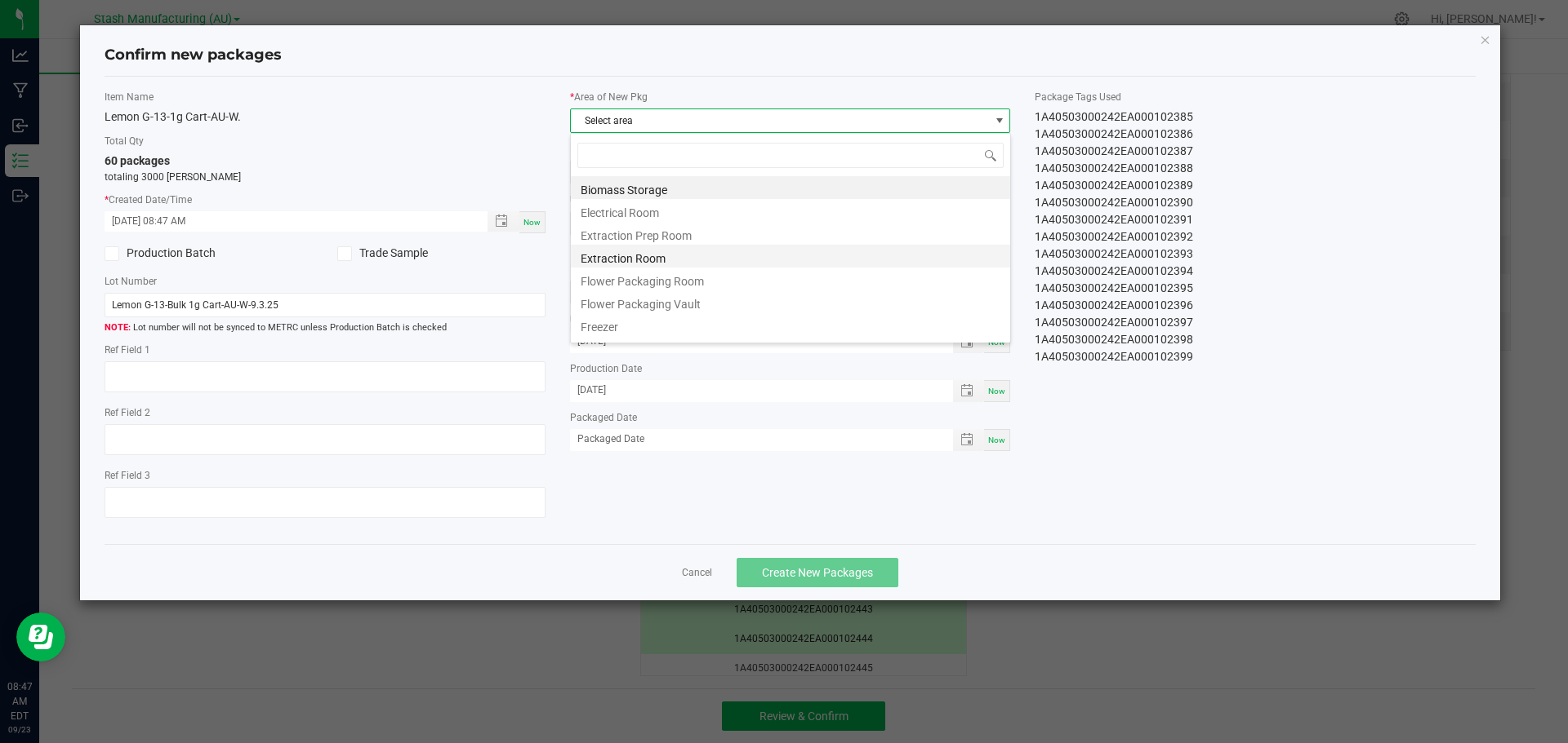
scroll to position [24, 441]
click at [694, 282] on li "Flower Packaging Room" at bounding box center [790, 279] width 439 height 23
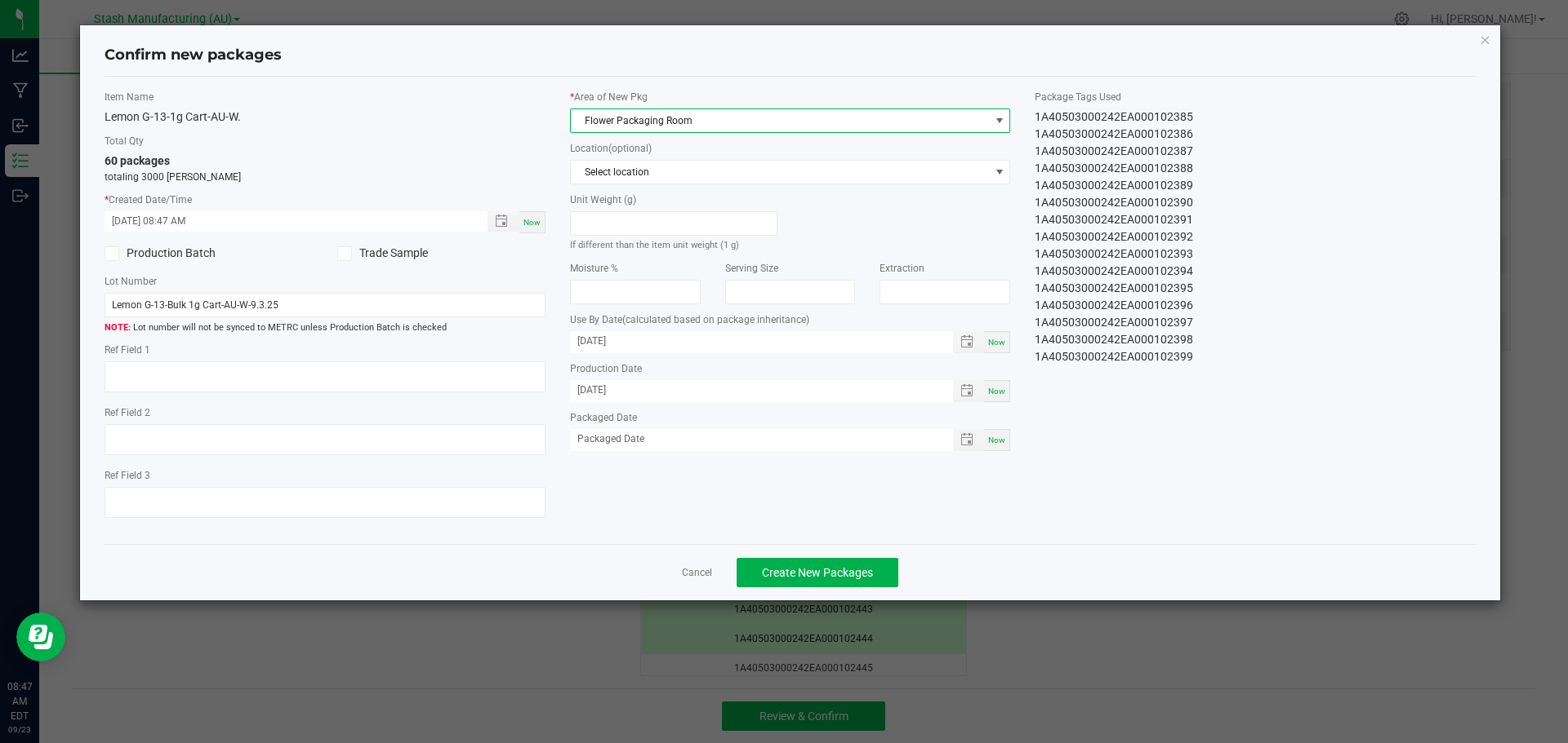
click at [996, 441] on span "Now" at bounding box center [996, 440] width 17 height 9
type input "[DATE]"
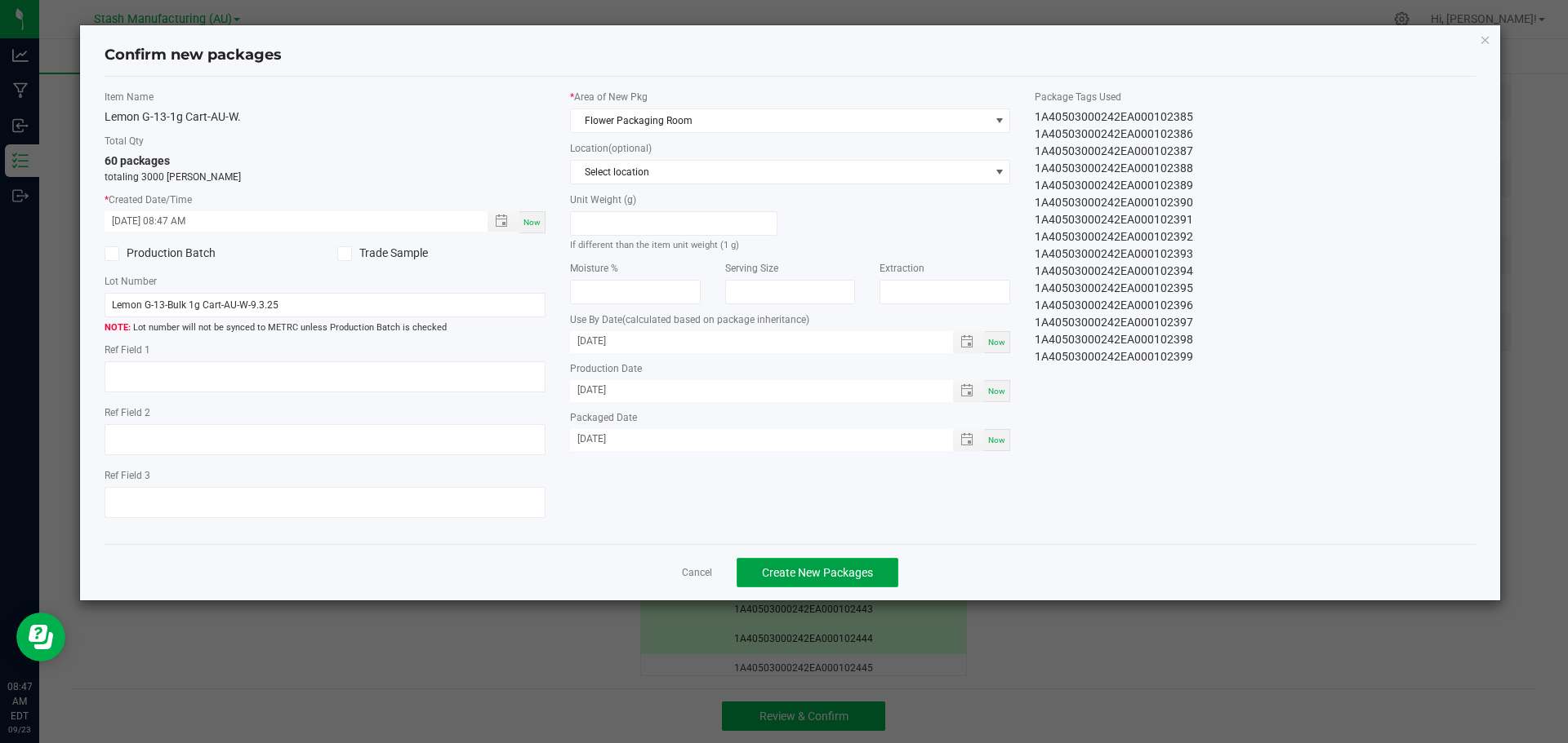
click at [811, 568] on span "Create New Packages" at bounding box center [817, 573] width 111 height 13
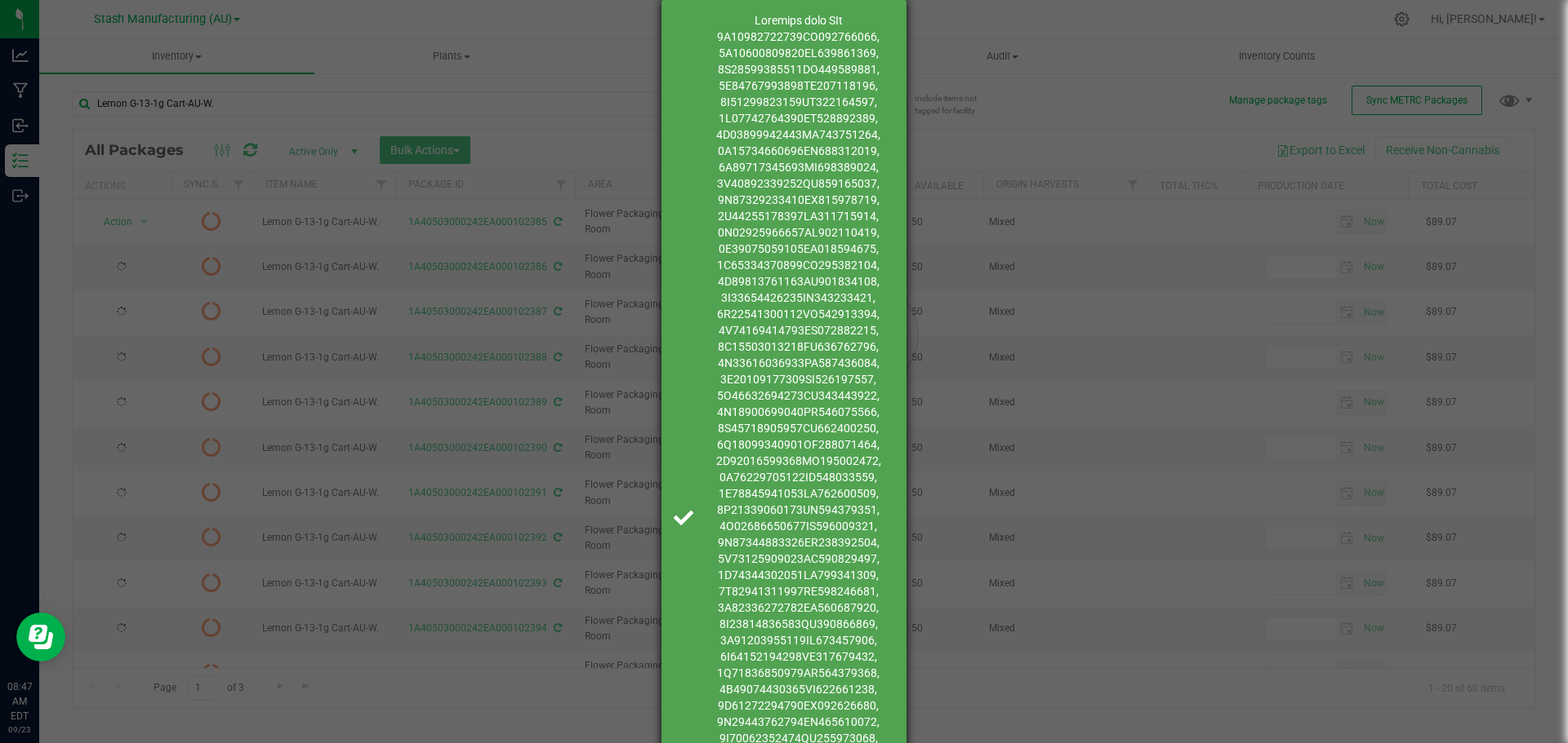
type input "[DATE]"
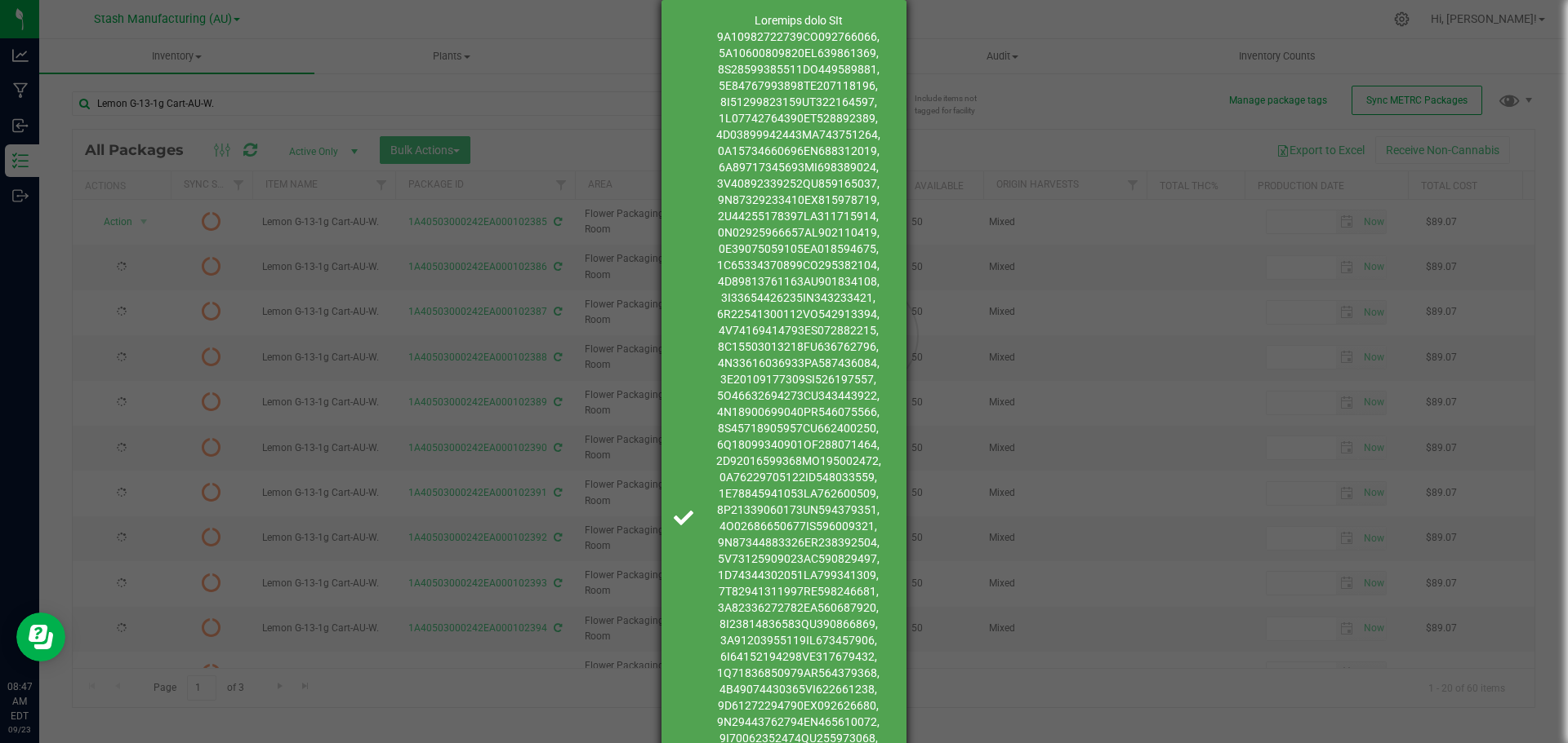
type input "[DATE]"
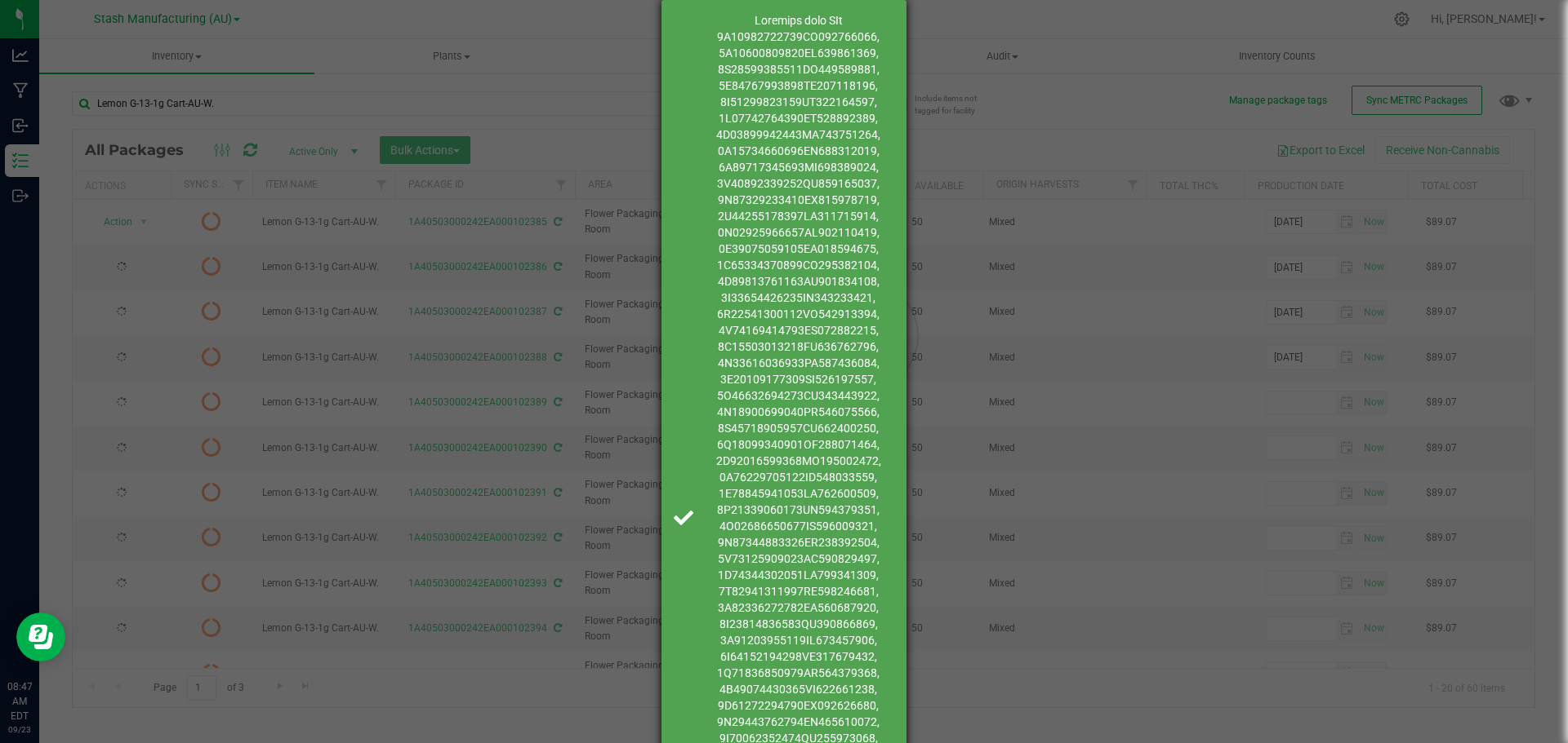
type input "[DATE]"
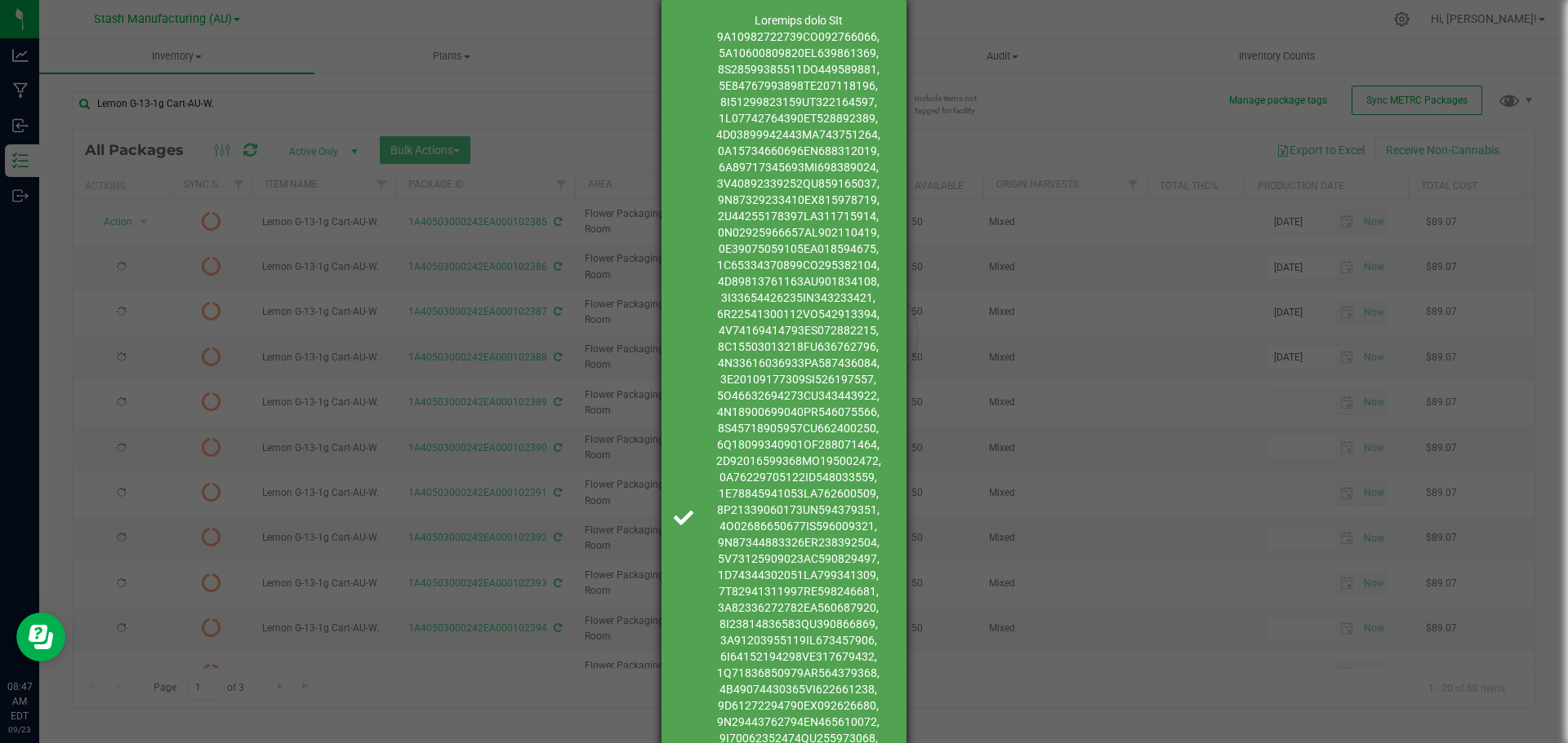
type input "[DATE]"
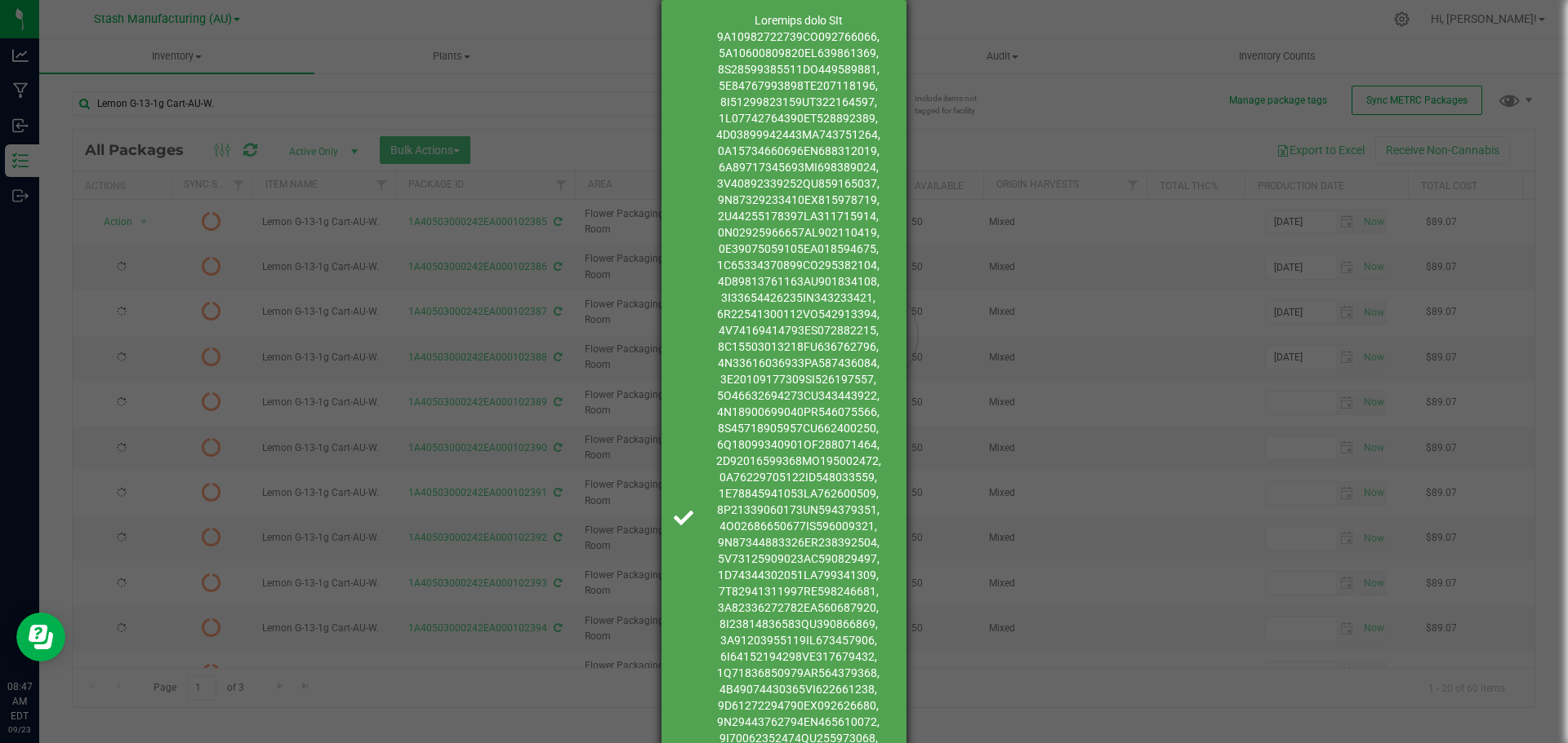
type input "[DATE]"
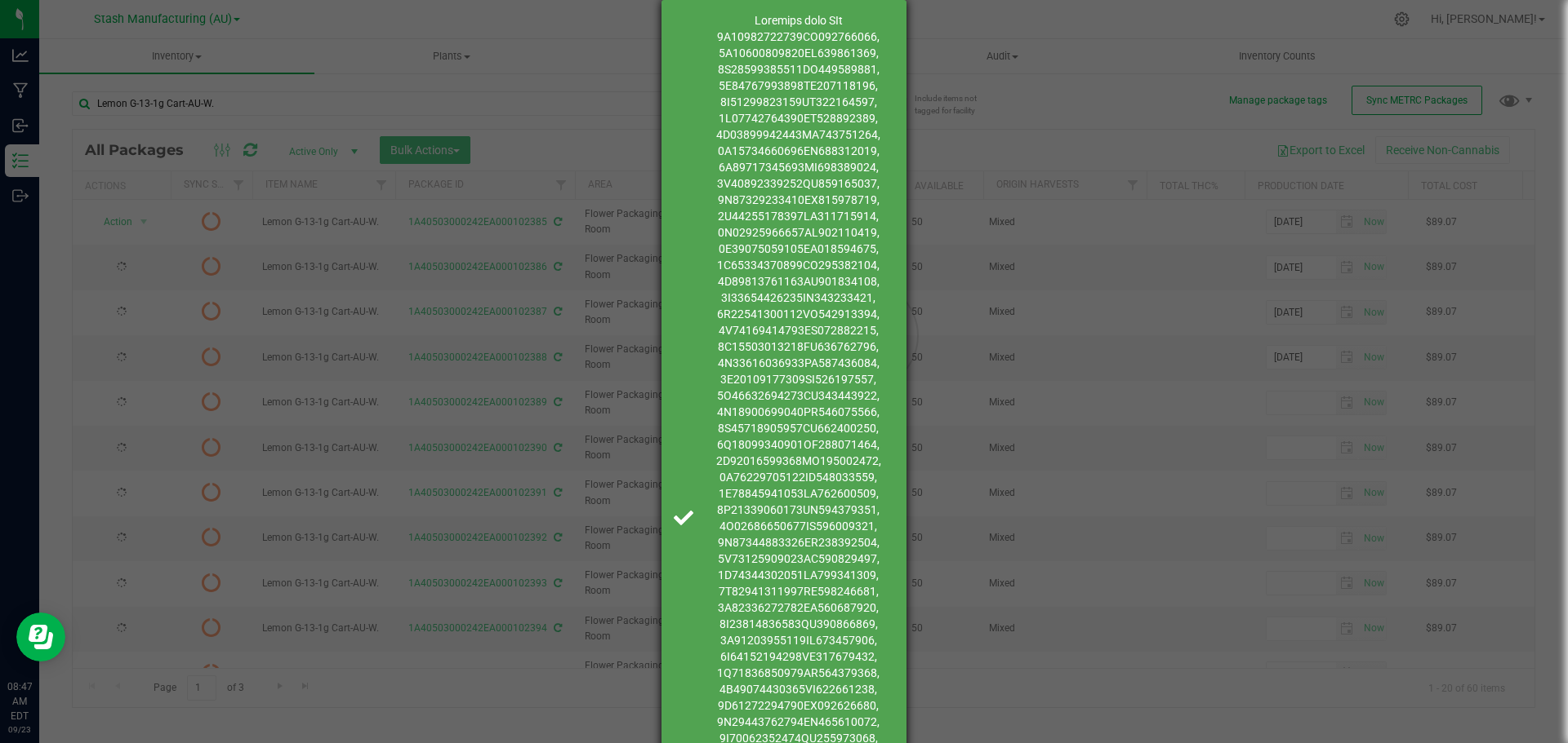
type input "[DATE]"
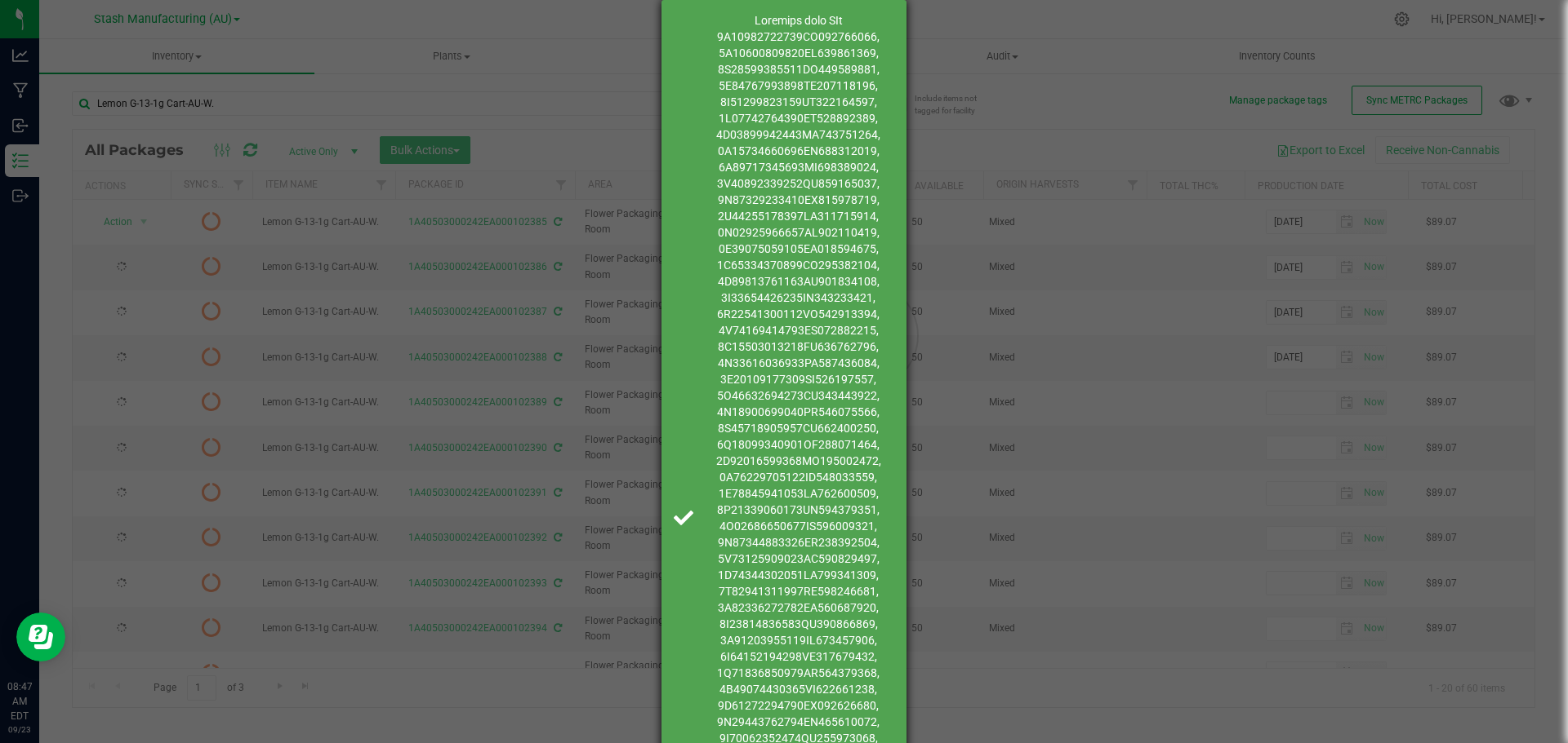
type input "[DATE]"
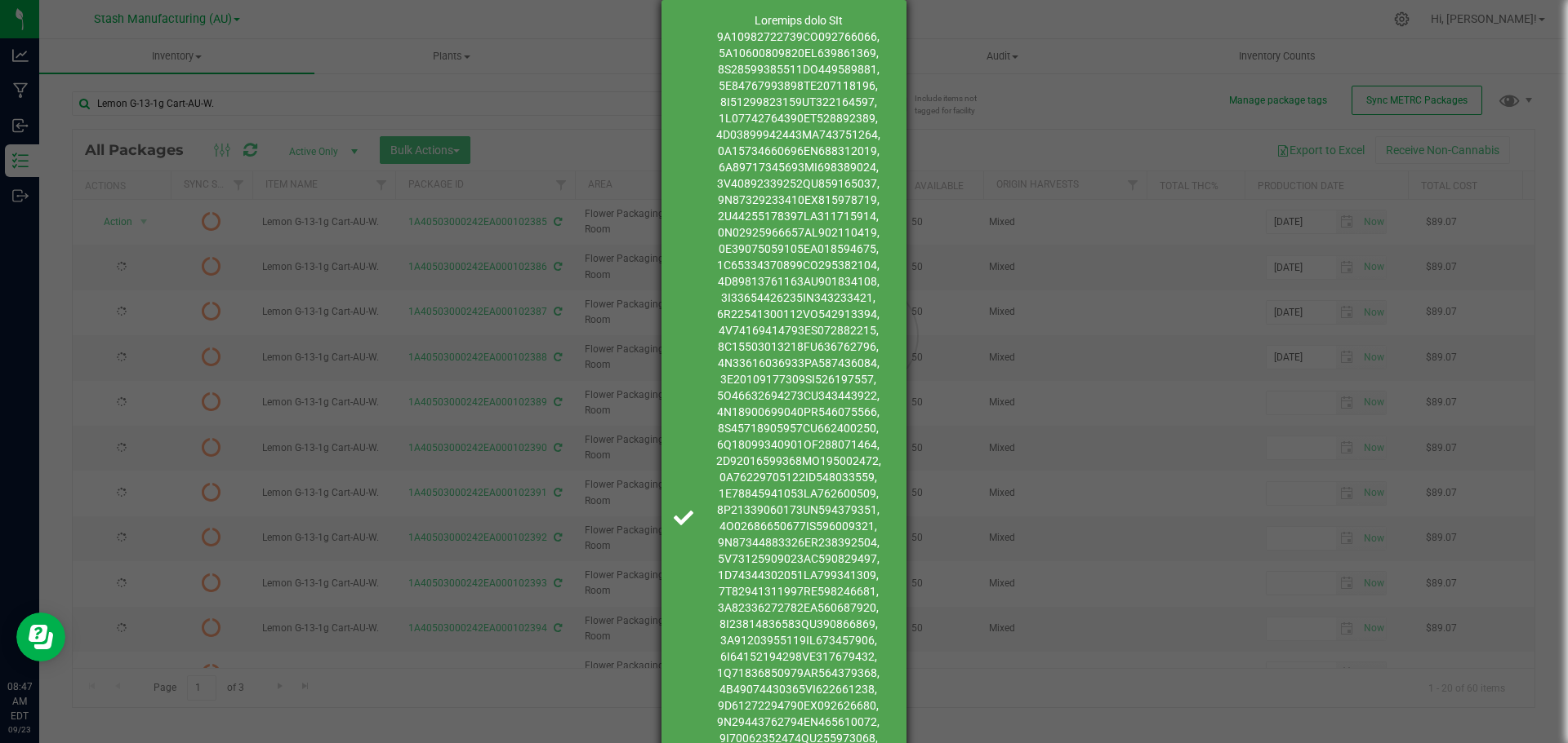
type input "[DATE]"
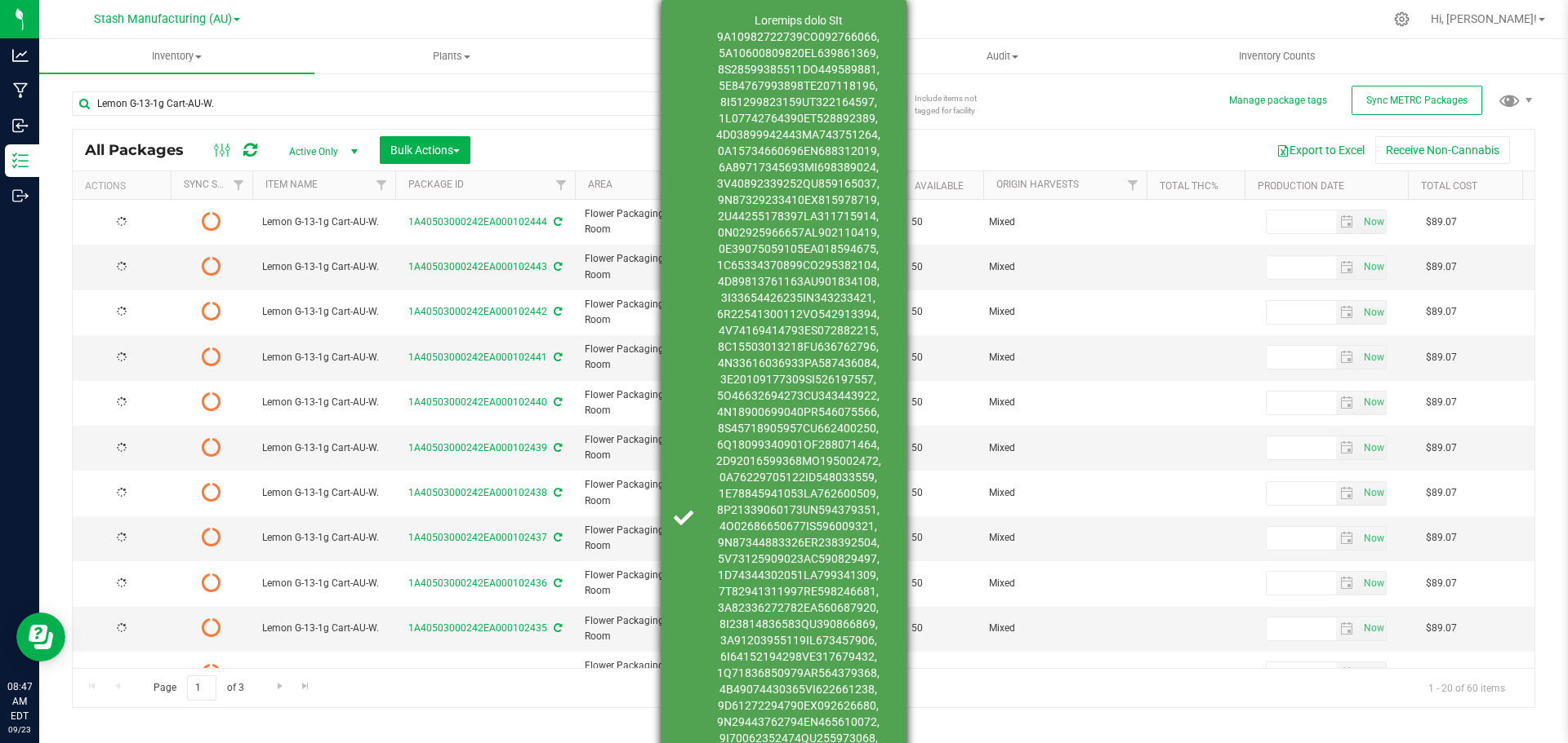
type input "[DATE]"
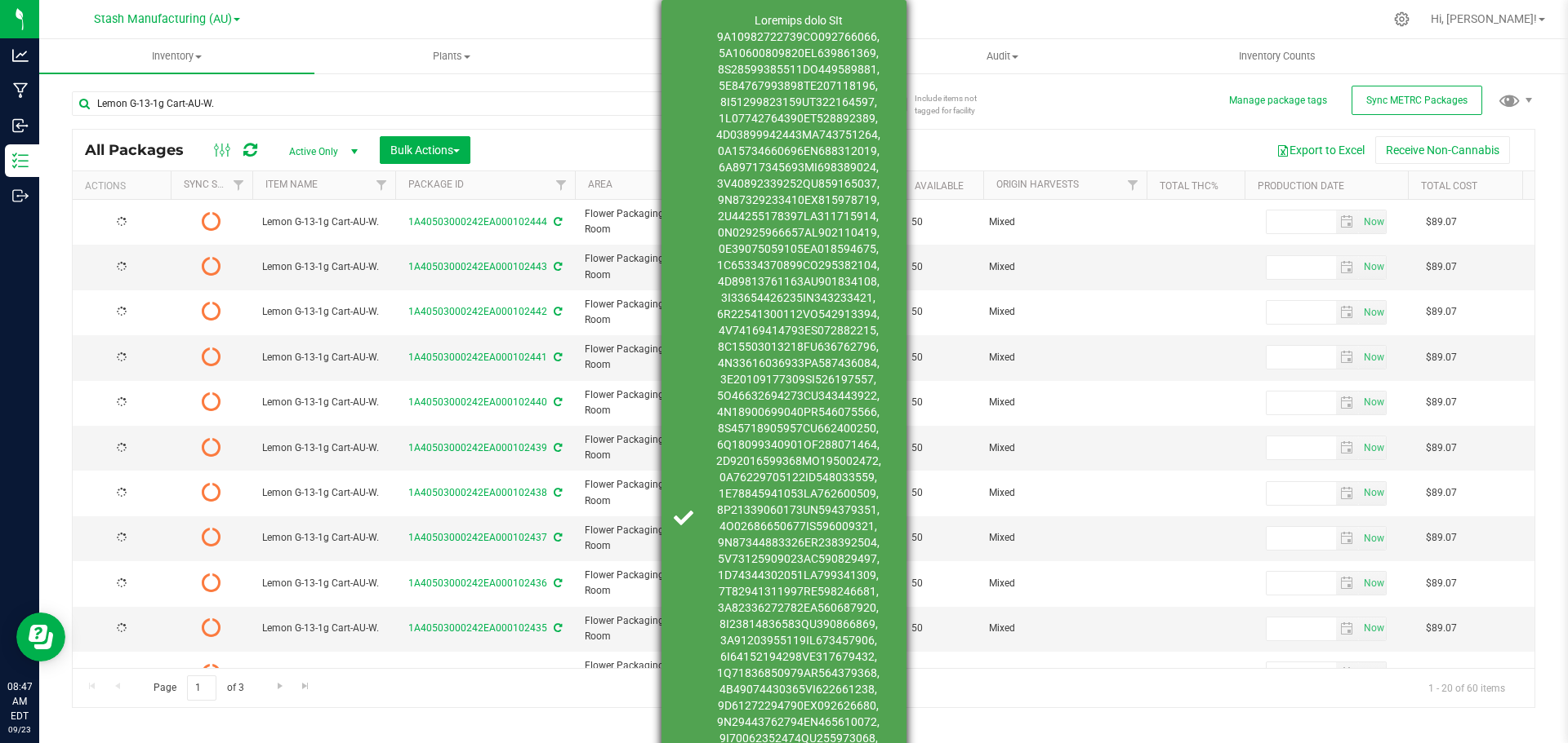
type input "[DATE]"
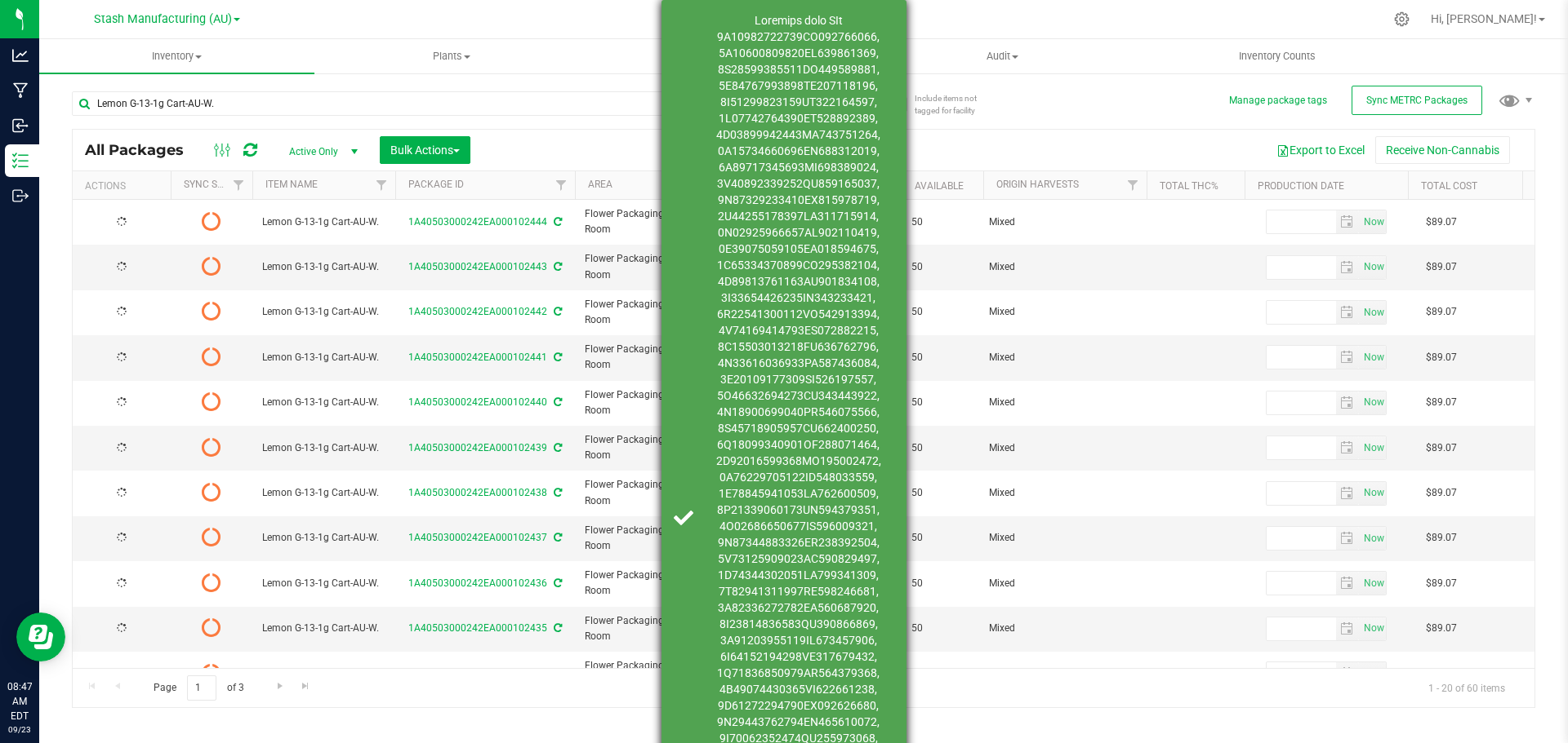
type input "[DATE]"
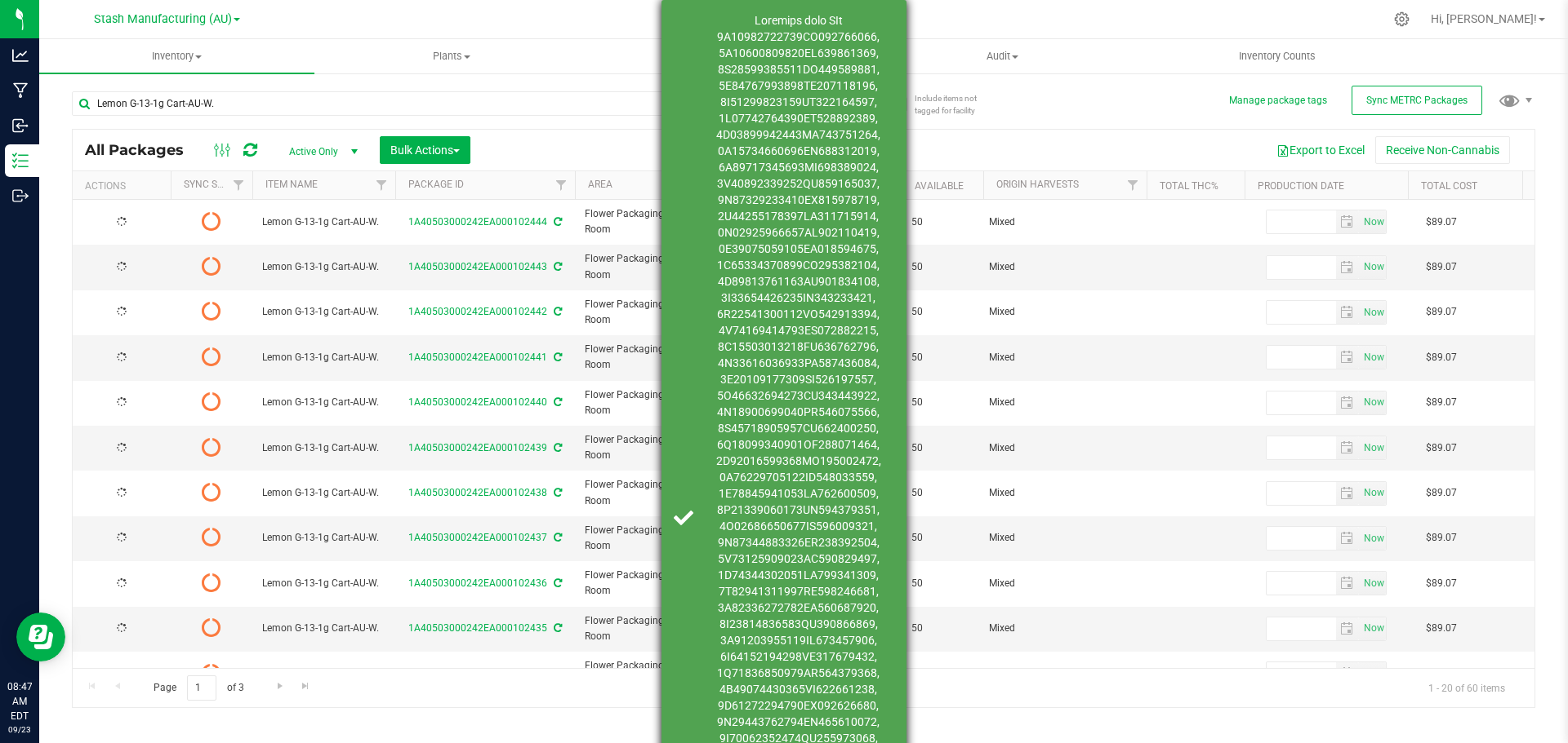
type input "[DATE]"
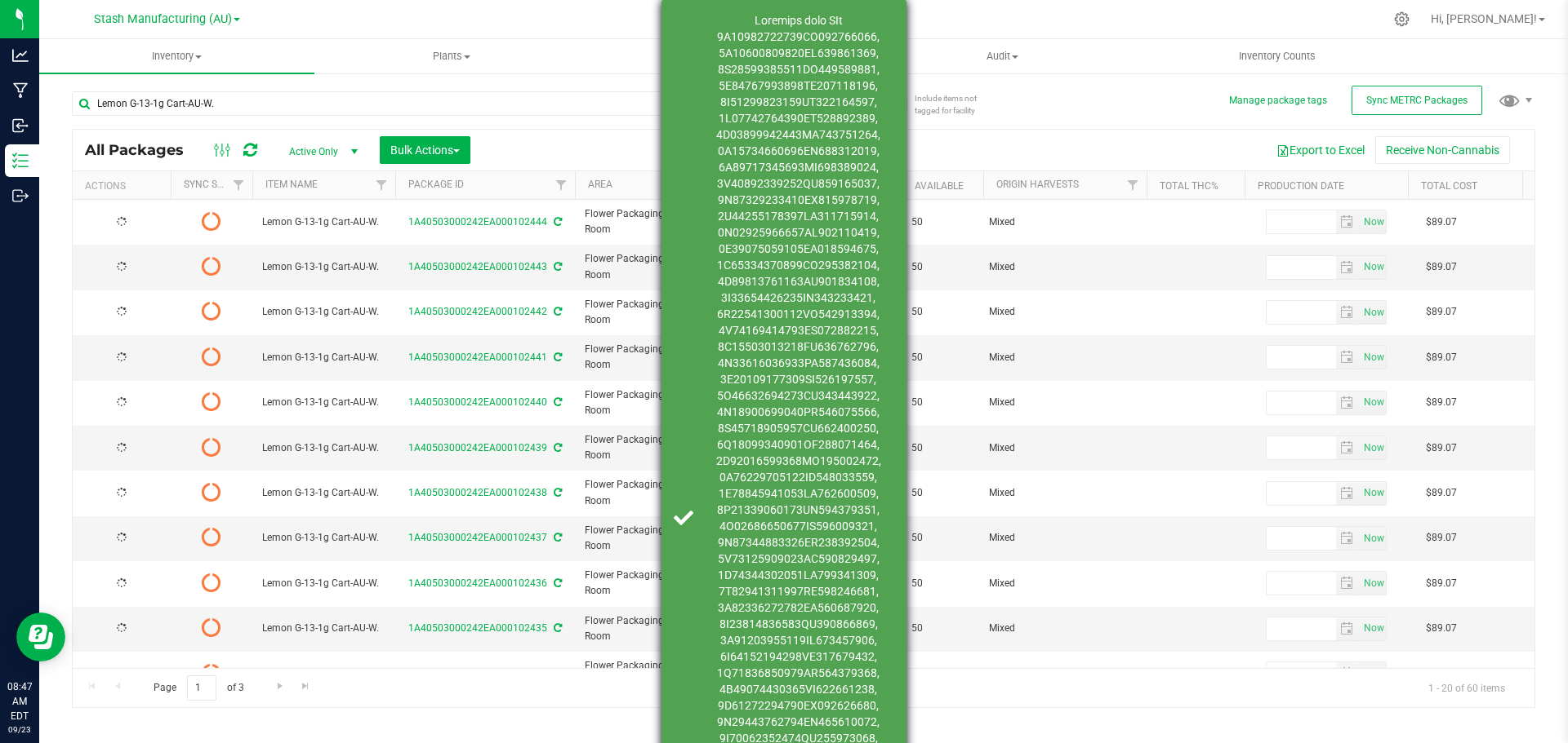
type input "[DATE]"
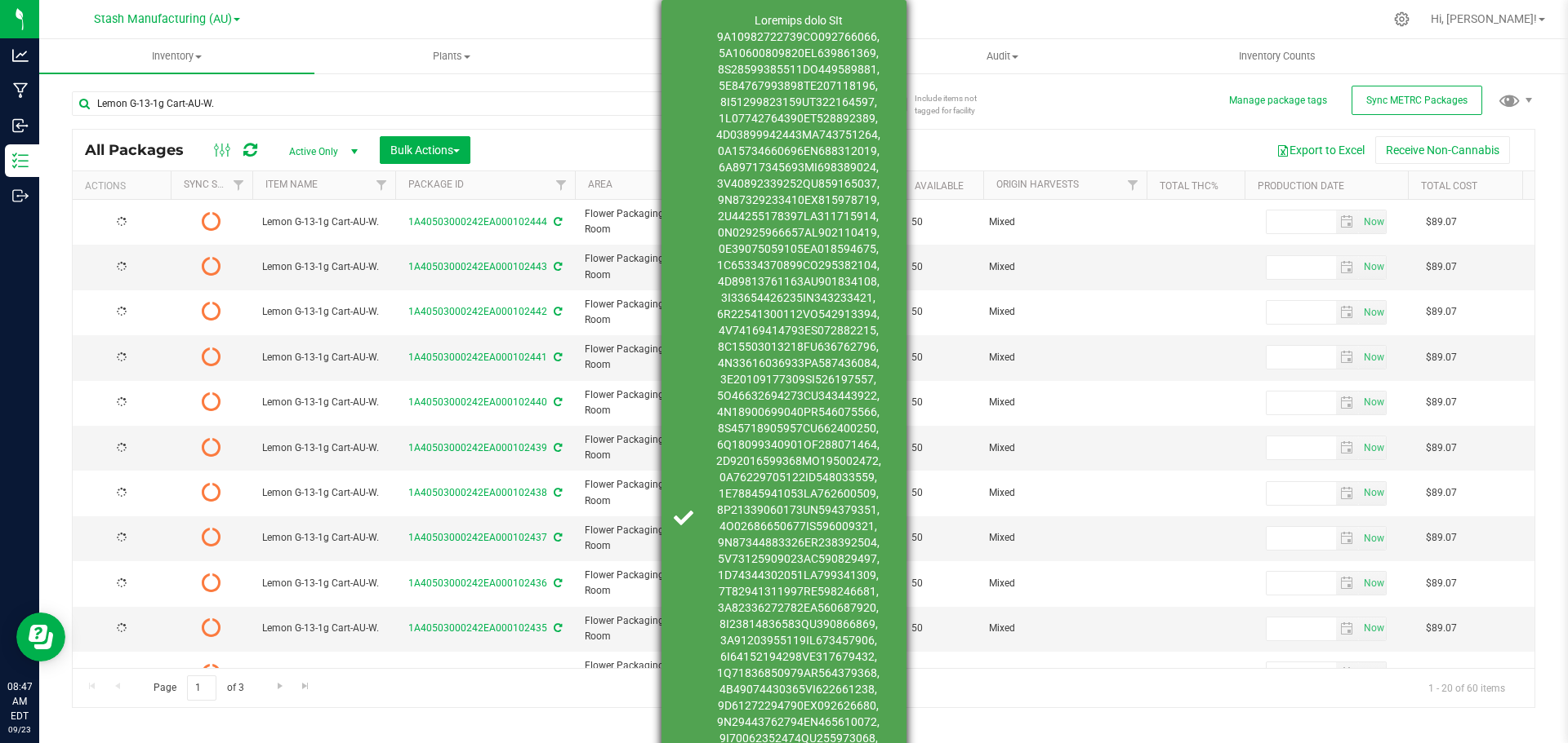
type input "[DATE]"
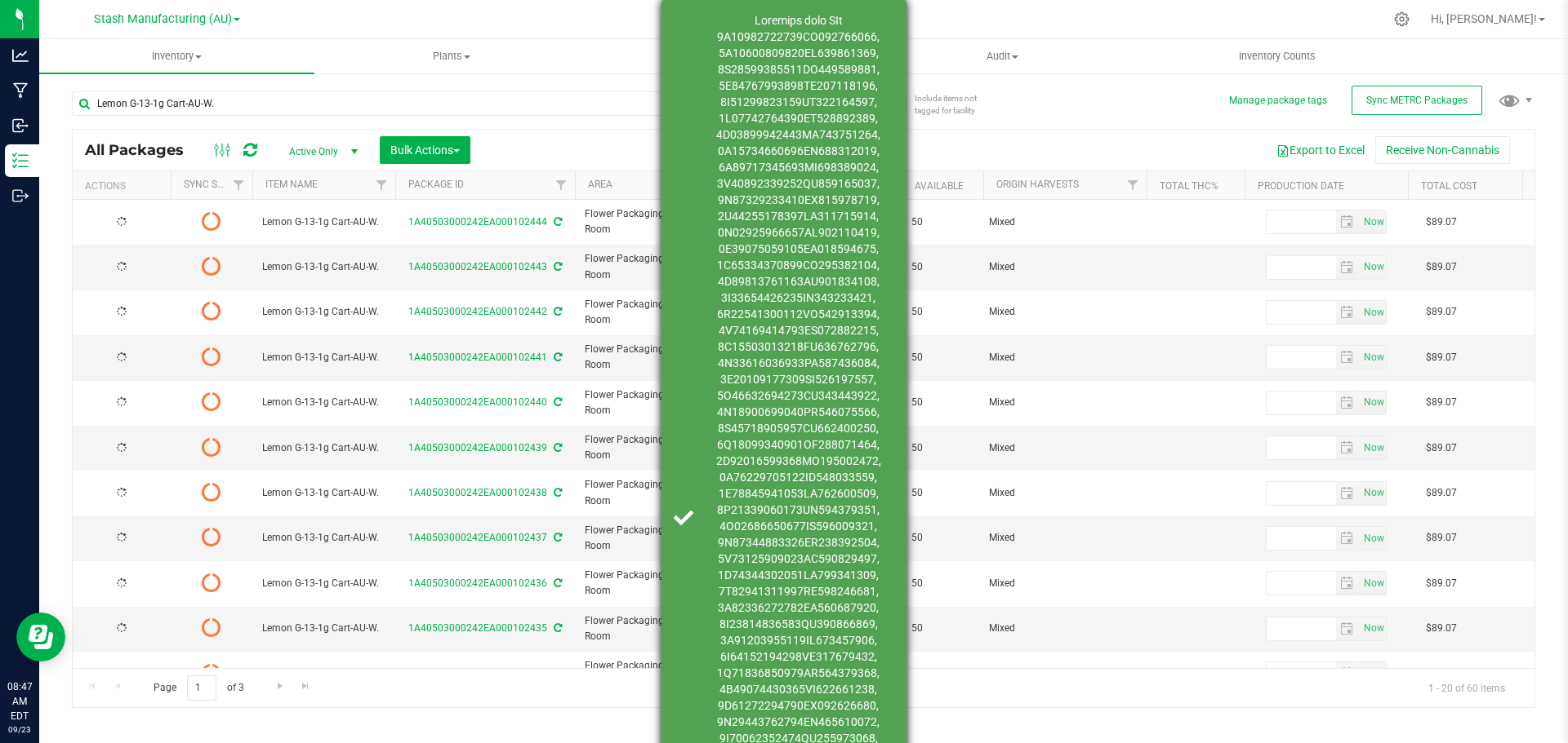
type input "[DATE]"
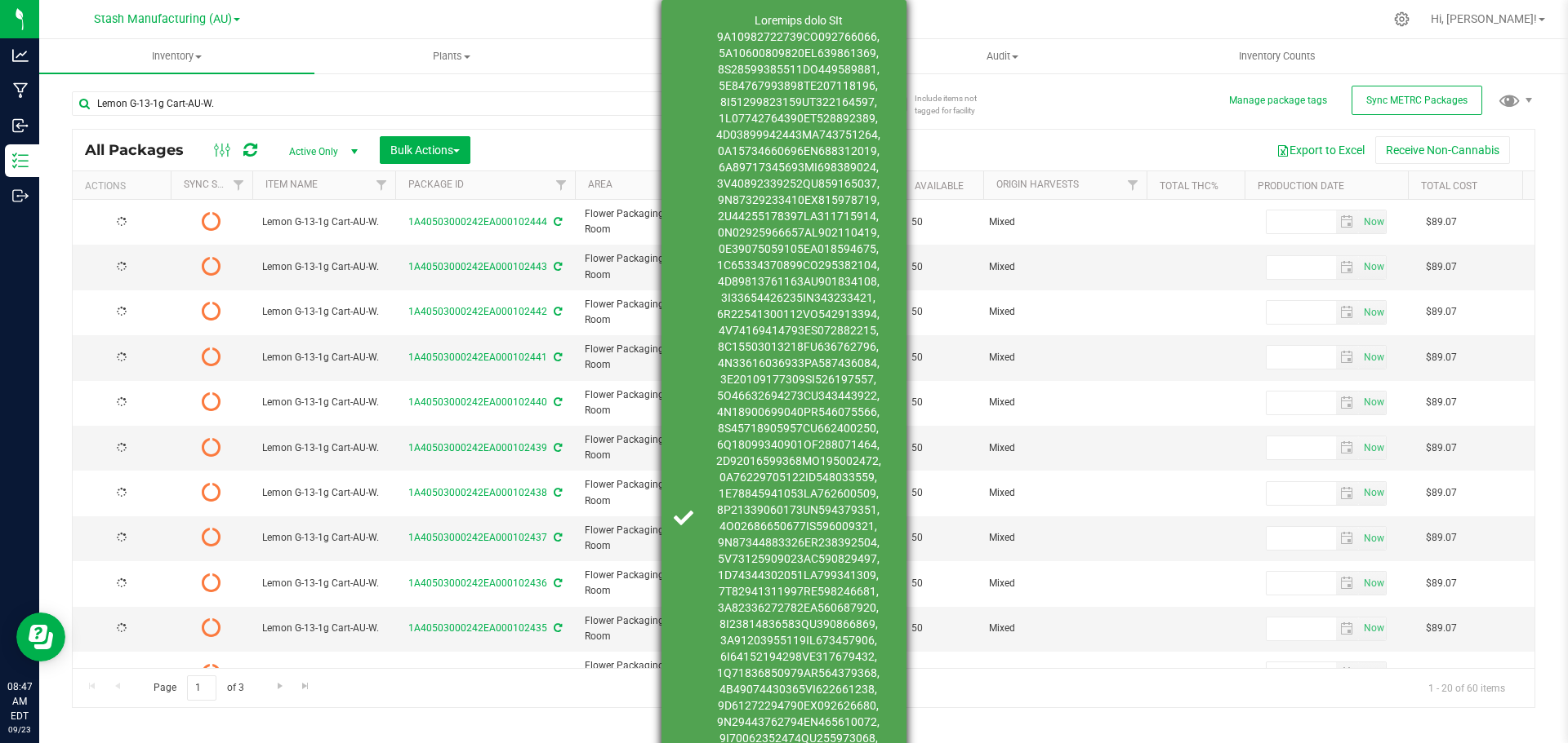
type input "[DATE]"
